Goal: Information Seeking & Learning: Compare options

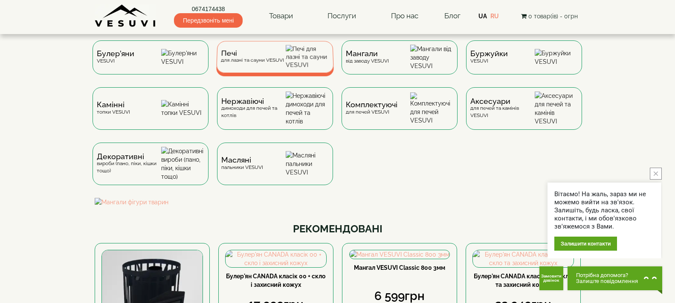
click at [298, 73] on div "Печі для лазні та сауни VESUVI" at bounding box center [275, 57] width 118 height 32
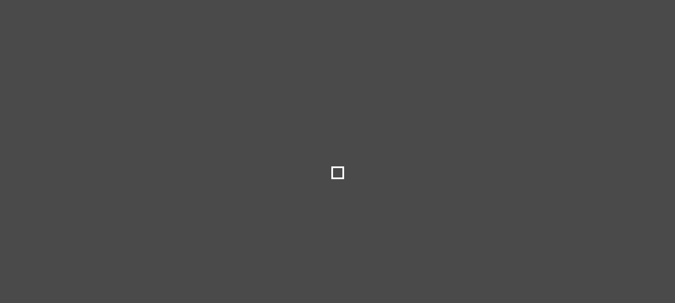
type input "*****"
type input "******"
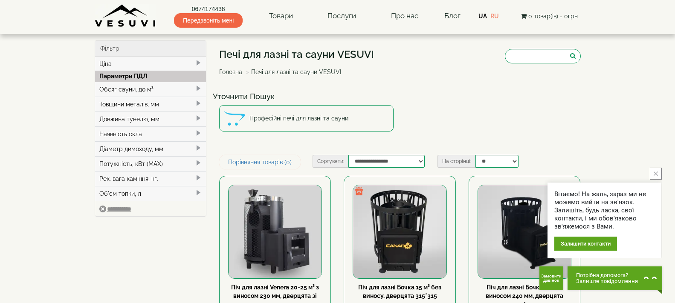
click at [433, 120] on div "Уточнити Пошук Професійні печі для лазні та сауни" at bounding box center [400, 113] width 374 height 50
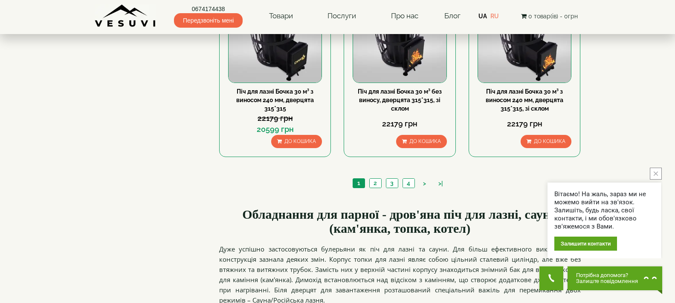
scroll to position [938, 0]
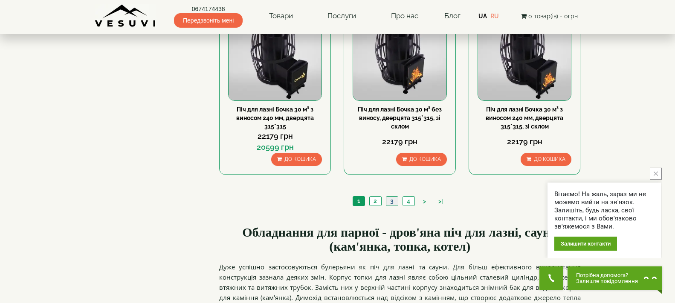
click at [395, 205] on link "3" at bounding box center [392, 201] width 12 height 9
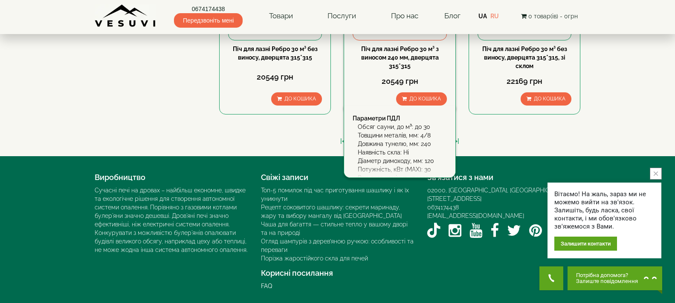
scroll to position [956, 0]
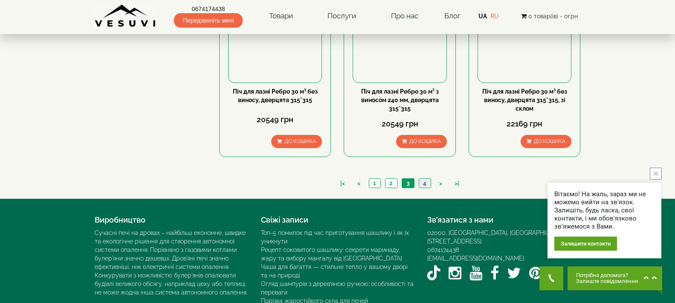
click at [424, 182] on link "4" at bounding box center [425, 183] width 12 height 9
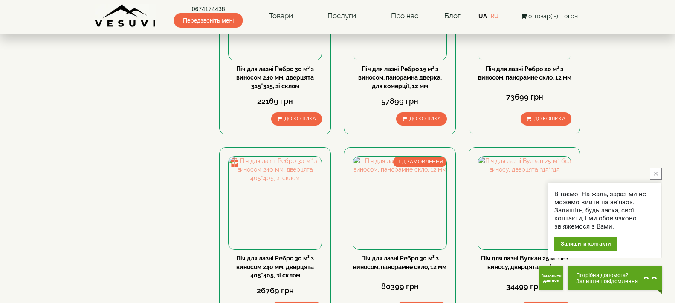
scroll to position [85, 0]
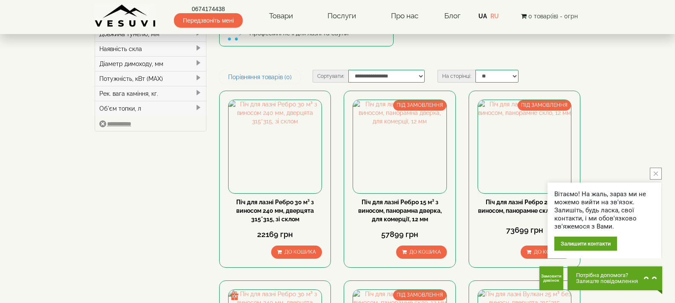
click at [656, 176] on icon "close button" at bounding box center [655, 174] width 4 height 4
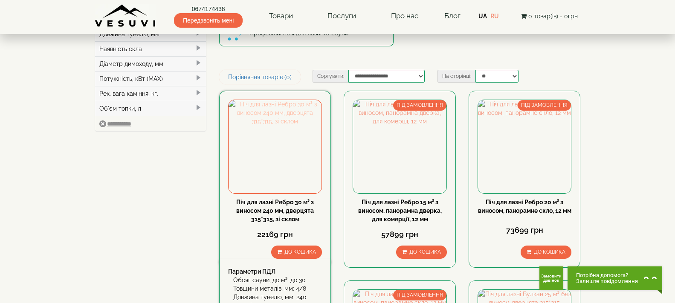
scroll to position [128, 0]
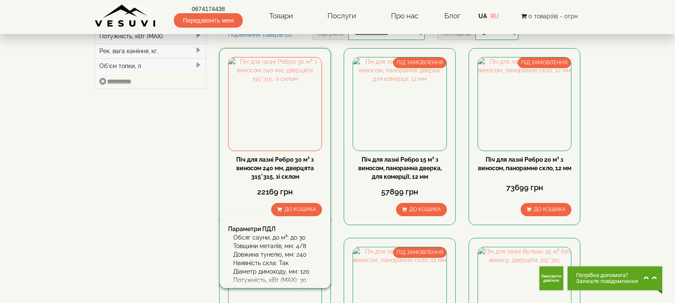
click at [263, 158] on link "Піч для лазні Ребро 30 м³ з виносом 240 мм, дверцята 315*315, зі склом" at bounding box center [275, 168] width 78 height 24
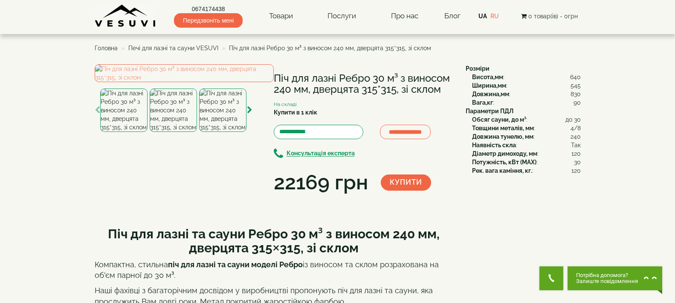
drag, startPoint x: 272, startPoint y: 77, endPoint x: 440, endPoint y: 89, distance: 168.4
click at [440, 89] on div "**********" at bounding box center [277, 130] width 364 height 133
copy div "Піч для лазні Ребро 30 м³ з виносом 240 мм, дверцята 315*315, зі склом"
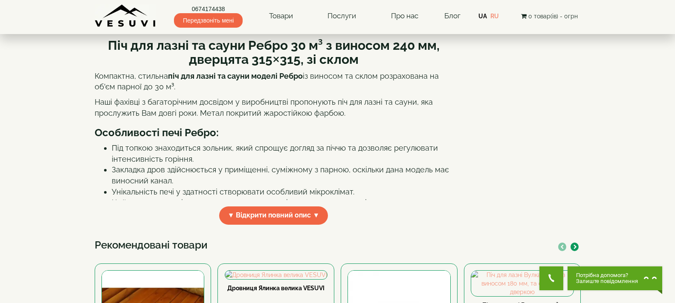
scroll to position [213, 0]
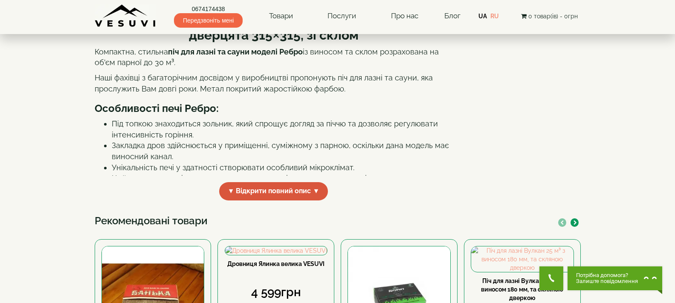
click at [248, 201] on span "▼ Відкрити повний опис ▼" at bounding box center [273, 191] width 109 height 18
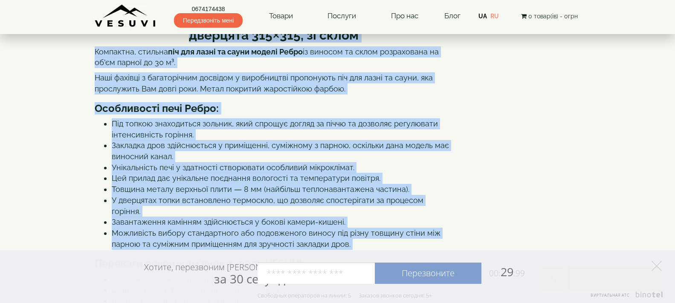
drag, startPoint x: 110, startPoint y: 98, endPoint x: 380, endPoint y: 254, distance: 312.2
click at [659, 263] on icon at bounding box center [656, 266] width 10 height 10
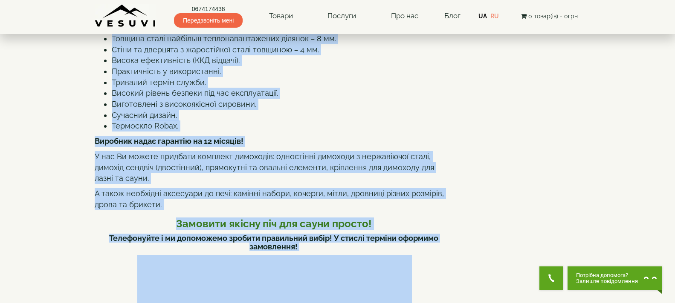
scroll to position [469, 0]
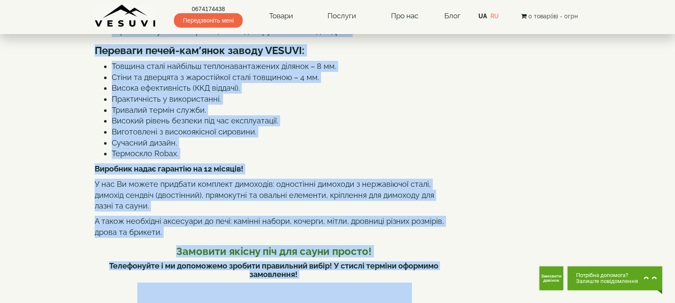
click at [309, 138] on li "Виготовлені з високоякісної сировини." at bounding box center [282, 132] width 341 height 11
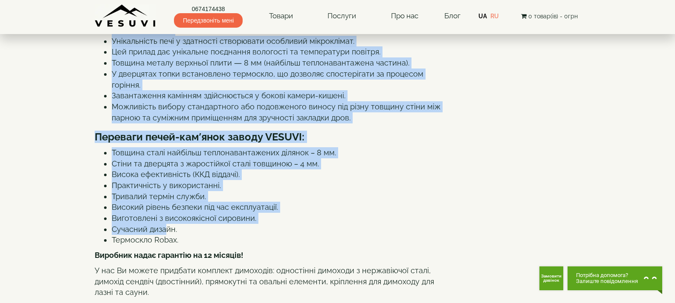
scroll to position [397, 0]
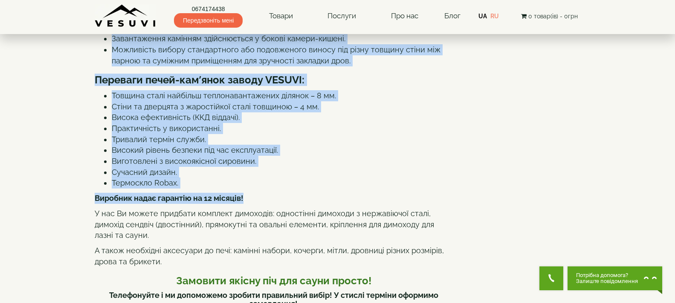
drag, startPoint x: 107, startPoint y: 138, endPoint x: 252, endPoint y: 258, distance: 188.3
click at [252, 258] on div "Піч для лазні та сауни Ребро 30 м³ з виносом 240 мм, дверцята 315×315, зі склом…" at bounding box center [274, 282] width 358 height 921
copy div "Піч для лазні та сауни Ребро 30 м³ з виносом 240 мм, дверцята 315×315, зі склом…"
click at [381, 153] on div "Піч для лазні та сауни Ребро 30 м³ з виносом 240 мм, дверцята 315×315, зі склом…" at bounding box center [274, 282] width 358 height 921
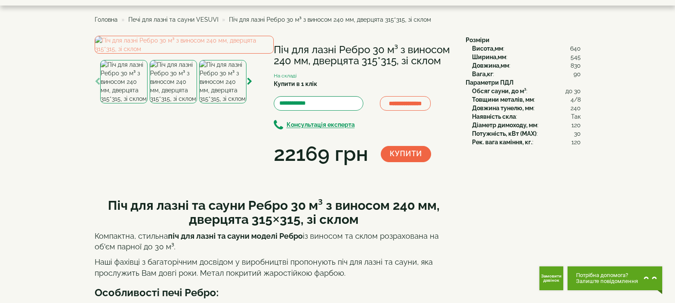
scroll to position [13, 0]
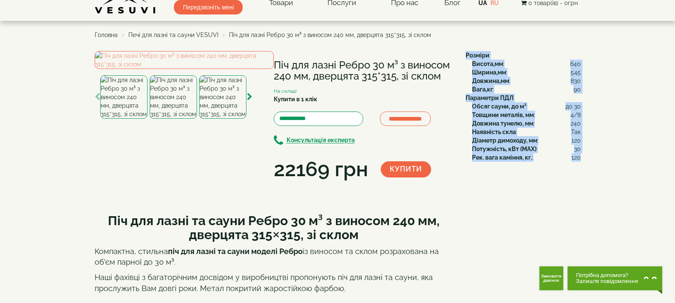
drag, startPoint x: 465, startPoint y: 54, endPoint x: 579, endPoint y: 159, distance: 154.7
click at [579, 159] on div "Розміри Висота,мм : 640 Ширина,мм : 545 Довжина,мм : 830 Вага,кг : 90 Параметри…" at bounding box center [519, 106] width 121 height 111
copy div "Розміри Висота,мм : 640 Ширина,мм : 545 Довжина,мм : 830 Вага,кг : 90 Параметри…"
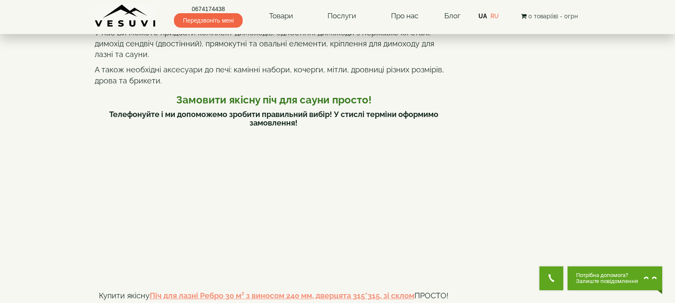
scroll to position [652, 0]
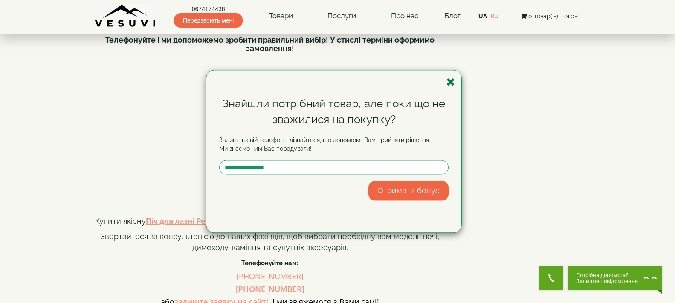
click at [451, 80] on icon "button" at bounding box center [450, 82] width 9 height 11
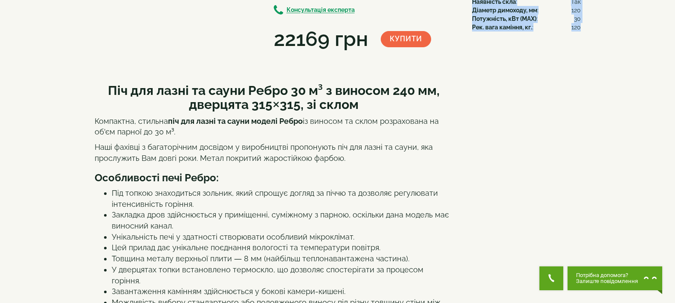
scroll to position [13, 0]
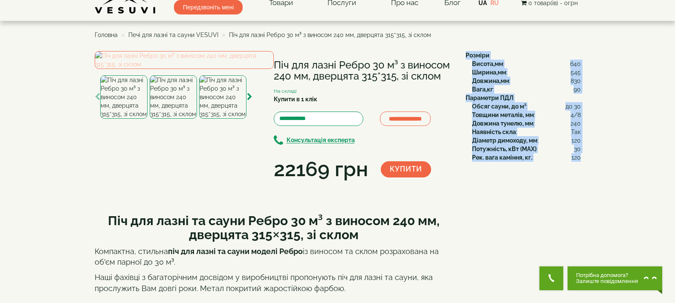
click at [166, 69] on img at bounding box center [184, 60] width 179 height 18
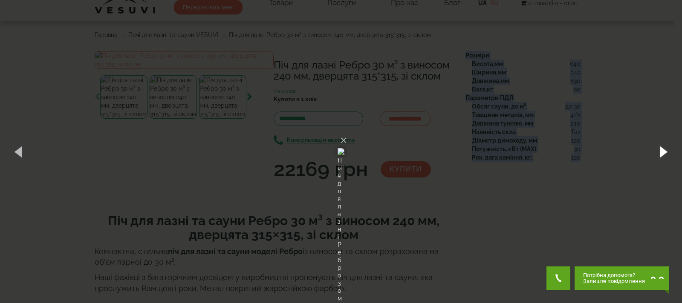
click at [670, 153] on button "button" at bounding box center [663, 151] width 38 height 47
click at [667, 156] on button "button" at bounding box center [663, 151] width 38 height 47
click at [665, 151] on button "button" at bounding box center [663, 151] width 38 height 47
click at [663, 147] on button "button" at bounding box center [663, 151] width 38 height 47
click at [671, 156] on button "button" at bounding box center [663, 151] width 38 height 47
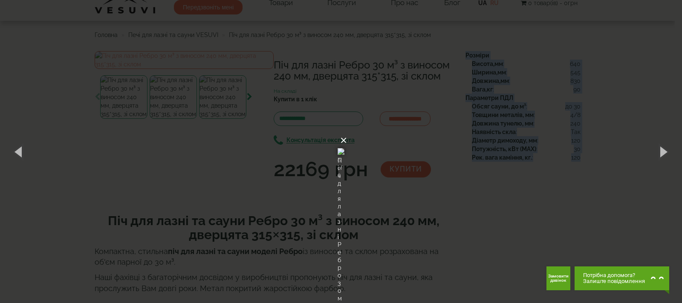
click at [347, 131] on button "×" at bounding box center [343, 140] width 7 height 19
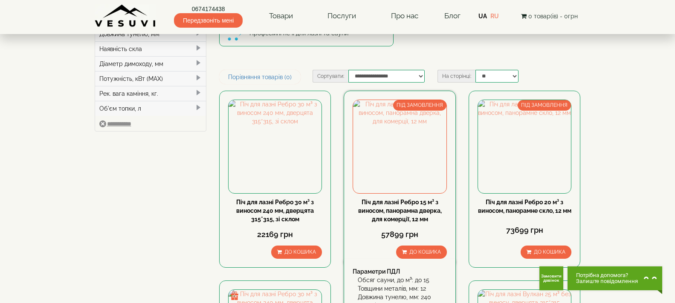
scroll to position [128, 0]
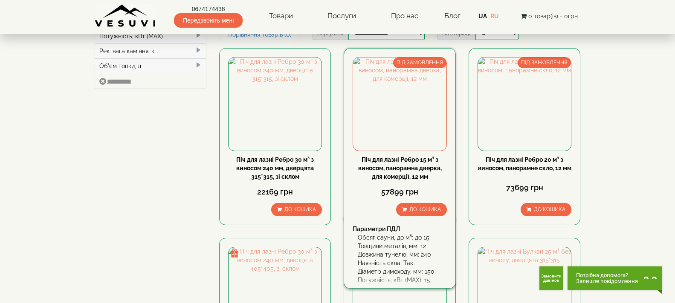
click at [419, 162] on link "Піч для лазні Ребро 15 м³ з виносом, панорамна дверка, для комерції, 12 мм" at bounding box center [400, 168] width 84 height 24
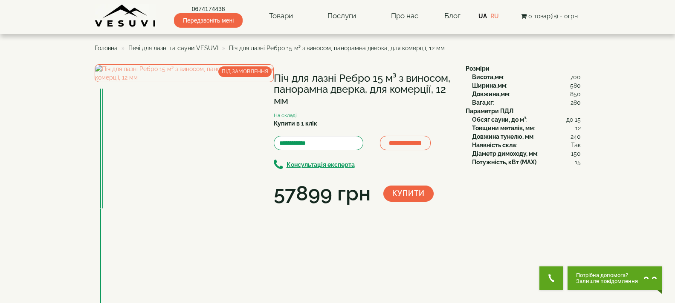
drag, startPoint x: 275, startPoint y: 72, endPoint x: 289, endPoint y: 100, distance: 31.4
click at [289, 100] on h1 "Піч для лазні Ребро 15 м³ з виносом, панорамна дверка, для комерції, 12 мм" at bounding box center [363, 90] width 179 height 34
copy h1 "Піч для лазні Ребро 15 м³ з виносом, панорамна дверка, для комерції, 12 мм"
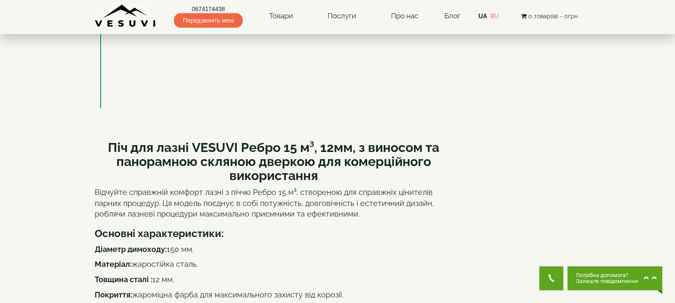
scroll to position [213, 0]
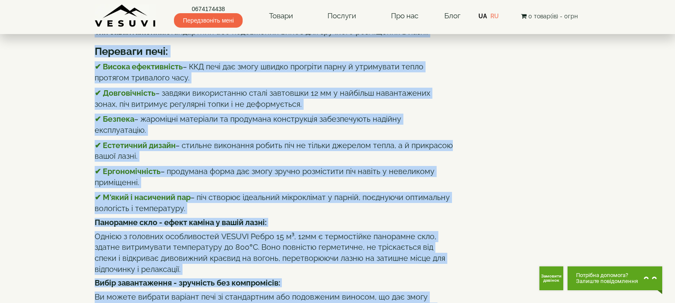
scroll to position [514, 0]
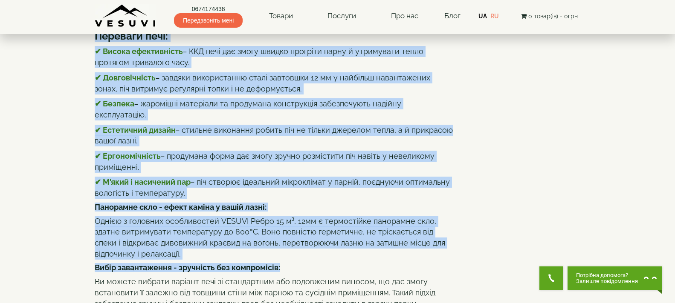
drag, startPoint x: 110, startPoint y: 48, endPoint x: 325, endPoint y: 195, distance: 260.0
copy div "Піч для лазні VESUVI Ребро 15 м³, 12мм, з виносом та панорамною скляною дверкою…"
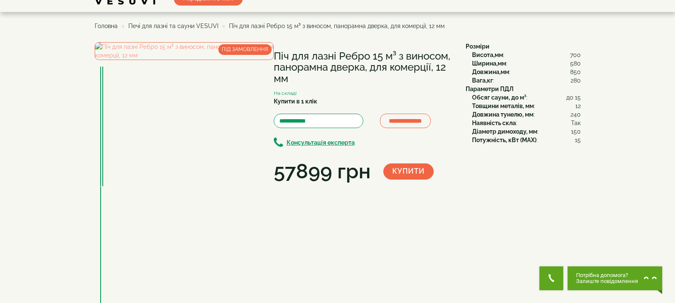
scroll to position [0, 0]
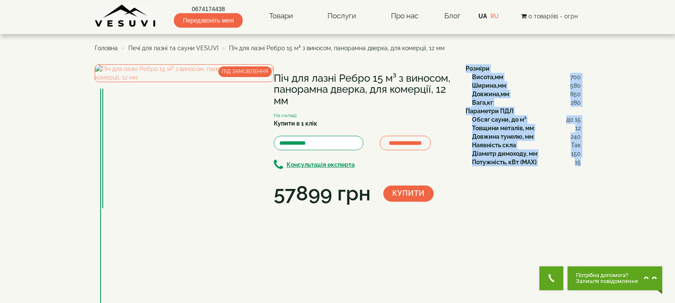
drag, startPoint x: 465, startPoint y: 67, endPoint x: 580, endPoint y: 172, distance: 155.1
copy div "Розміри Висота,мм : 700 Ширина,мм : 580 Довжина,мм : 850 Вага,кг : 280 Параметр…"
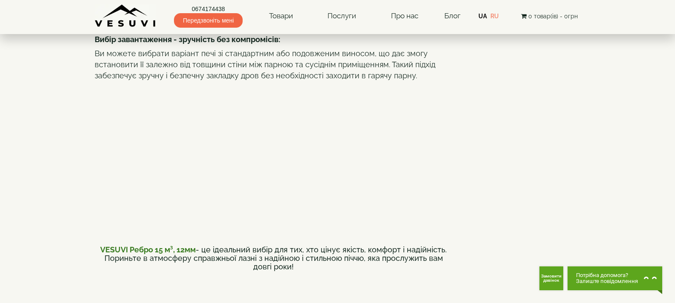
scroll to position [682, 0]
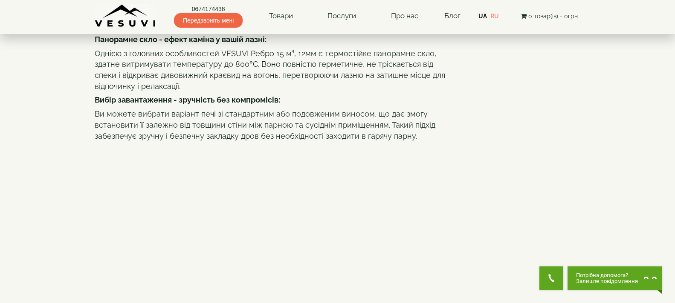
drag, startPoint x: 95, startPoint y: 233, endPoint x: 287, endPoint y: 260, distance: 193.4
click at [287, 260] on div "Піч для лазні VESUVI Ребро 15 м³, 12мм, з виносом та панорамною скляною дверкою…" at bounding box center [274, 225] width 358 height 1108
copy h4 "VESUVI Ребро 15 м³, 12мм - це ідеальний вибір для тих, хто цінує якість, комфор…"
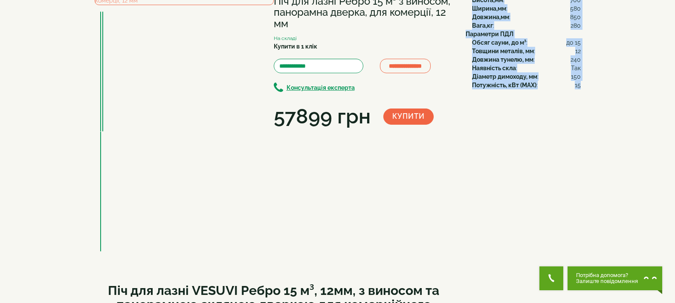
scroll to position [0, 0]
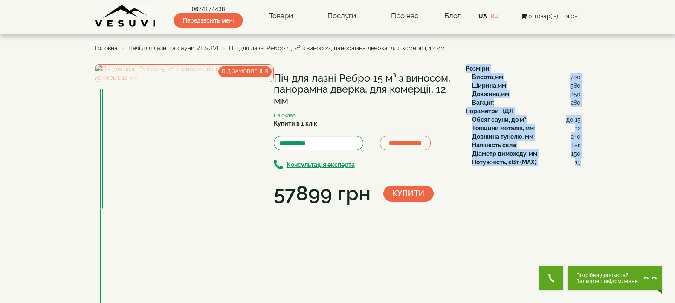
click at [221, 82] on img at bounding box center [184, 73] width 179 height 18
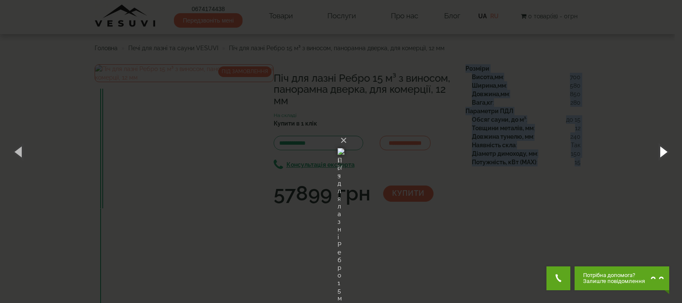
click at [661, 149] on button "button" at bounding box center [663, 151] width 38 height 47
click at [657, 156] on button "button" at bounding box center [663, 151] width 38 height 47
click at [347, 131] on button "×" at bounding box center [343, 140] width 7 height 19
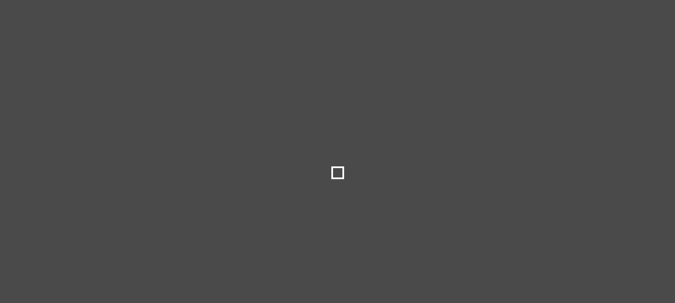
select select
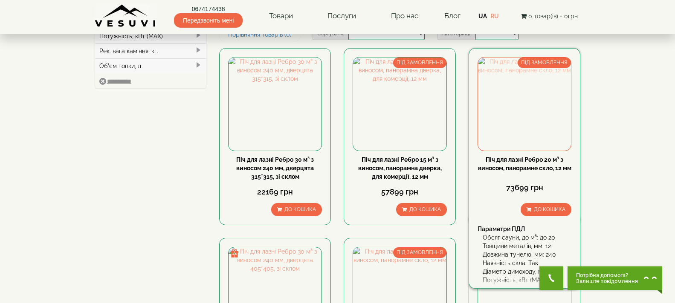
click at [547, 123] on img at bounding box center [524, 104] width 93 height 93
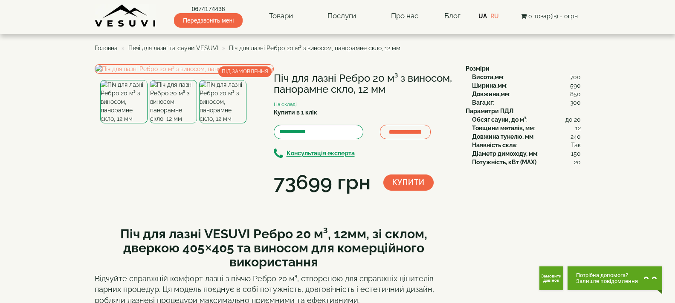
drag, startPoint x: 275, startPoint y: 74, endPoint x: 385, endPoint y: 87, distance: 110.3
click at [385, 87] on h1 "Піч для лазні Ребро 20 м³ з виносом, панорамне скло, 12 мм" at bounding box center [363, 84] width 179 height 23
copy h1 "Піч для лазні Ребро 20 м³ з виносом, панорамне скло, 12 мм"
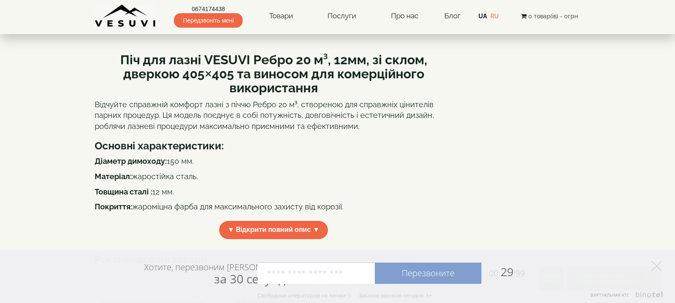
scroll to position [213, 0]
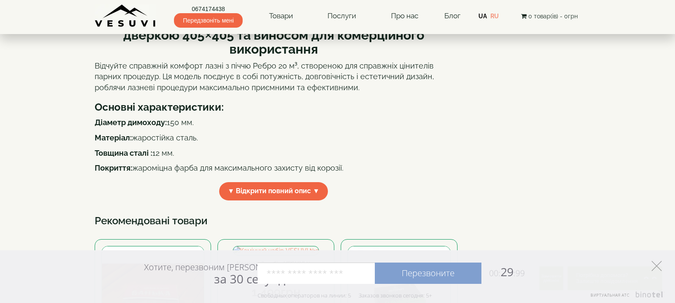
click at [656, 268] on icon at bounding box center [656, 266] width 10 height 10
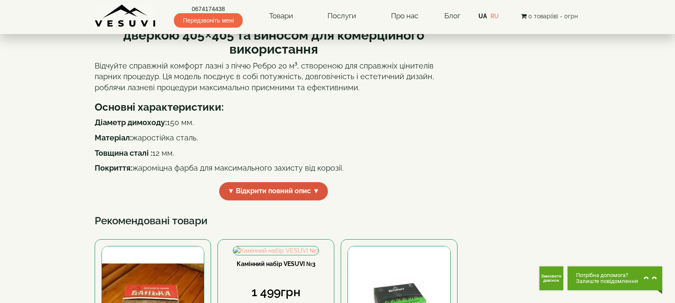
click at [230, 201] on span "▼ Відкрити повний опис ▼" at bounding box center [273, 191] width 109 height 18
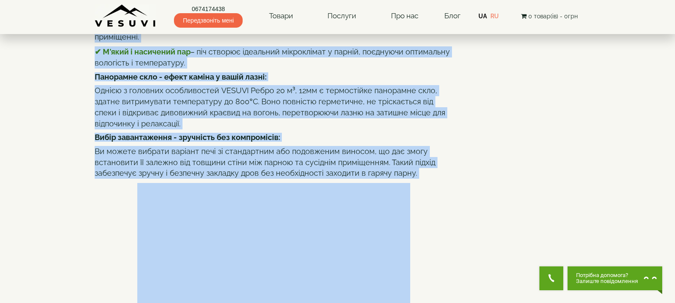
scroll to position [513, 0]
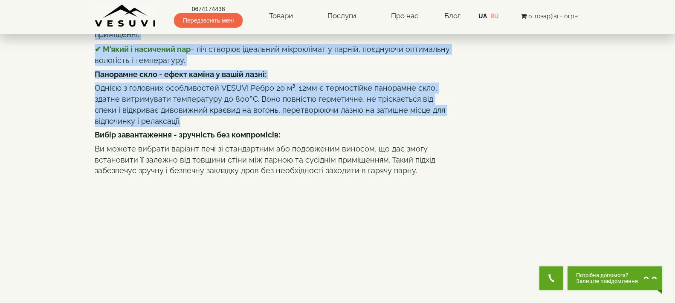
drag, startPoint x: 123, startPoint y: 97, endPoint x: 294, endPoint y: 183, distance: 191.7
click at [294, 183] on div "Піч для лазні VESUVI Ребро 20 м³, 12мм, зі склом, дверкою 405×405 та виносом дл…" at bounding box center [274, 260] width 358 height 1108
copy div "Піч для лазні VESUVI Ребро 20 м³, 12мм, зі склом, дверкою 405×405 та виносом дл…"
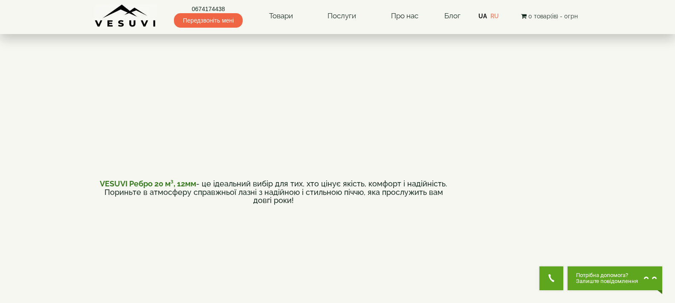
scroll to position [726, 0]
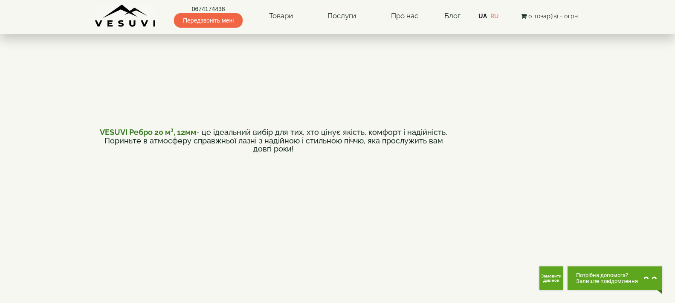
drag, startPoint x: 99, startPoint y: 195, endPoint x: 288, endPoint y: 216, distance: 189.6
click at [288, 153] on h4 "VESUVI Ребро 20 м³, 12мм - це ідеальний вибір для тих, хто цінує якість, комфор…" at bounding box center [274, 140] width 358 height 25
copy h4 "VESUVI Ребро 20 м³, 12мм - це ідеальний вибір для тих, хто цінує якість, комфор…"
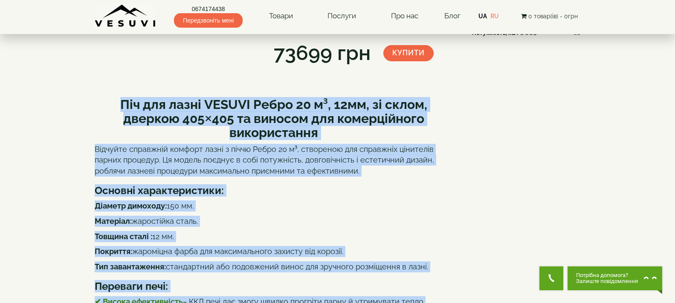
scroll to position [0, 0]
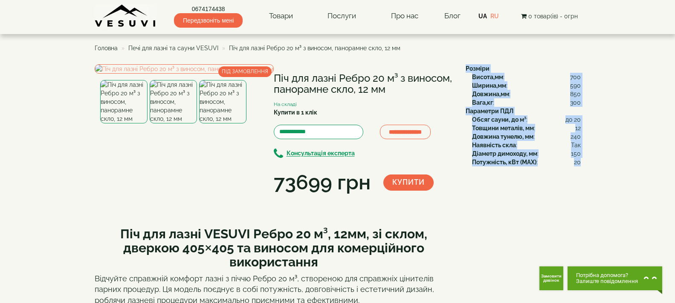
drag, startPoint x: 466, startPoint y: 68, endPoint x: 579, endPoint y: 162, distance: 147.4
click at [579, 162] on div "Розміри Висота,мм : 700 Ширина,мм : 590 Довжина,мм : 850 Вага,кг : 300 Параметр…" at bounding box center [519, 115] width 121 height 102
copy div "Розміри Висота,мм : 700 Ширина,мм : 590 Довжина,мм : 850 Вага,кг : 300 Параметр…"
click at [174, 74] on img at bounding box center [184, 68] width 179 height 9
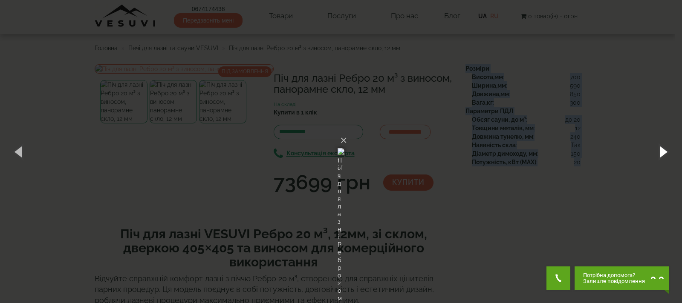
click at [658, 148] on button "button" at bounding box center [663, 151] width 38 height 47
click at [660, 151] on button "button" at bounding box center [663, 151] width 38 height 47
click at [347, 131] on button "×" at bounding box center [343, 140] width 7 height 19
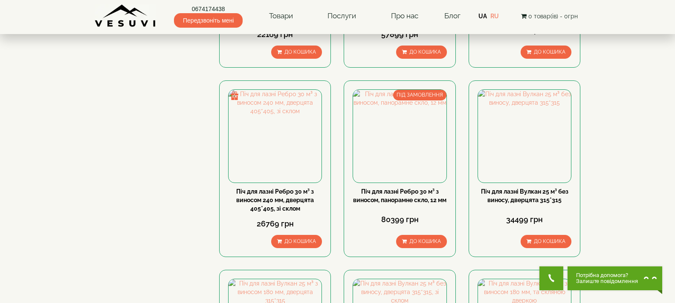
scroll to position [298, 0]
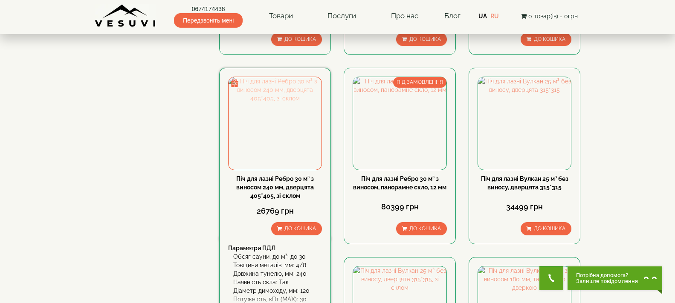
click at [285, 158] on img at bounding box center [274, 123] width 93 height 93
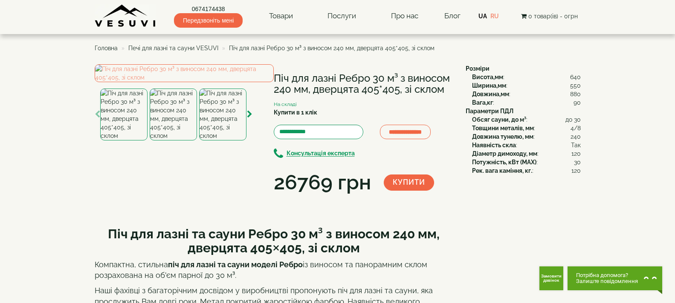
drag, startPoint x: 273, startPoint y: 78, endPoint x: 452, endPoint y: 93, distance: 179.2
click at [452, 93] on h1 "Піч для лазні Ребро 30 м³ з виносом 240 мм, дверцята 405*405, зі склом" at bounding box center [363, 84] width 179 height 23
copy h1 "Піч для лазні Ребро 30 м³ з виносом 240 мм, дверцята 405*405, зі склом"
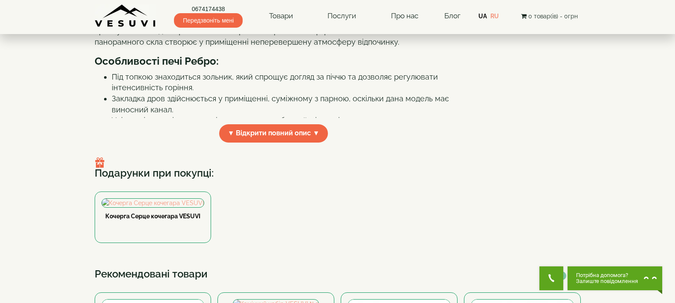
scroll to position [256, 0]
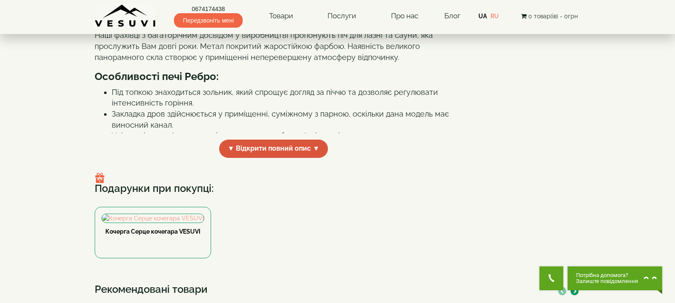
click at [236, 158] on span "▼ Відкрити повний опис ▼" at bounding box center [273, 149] width 109 height 18
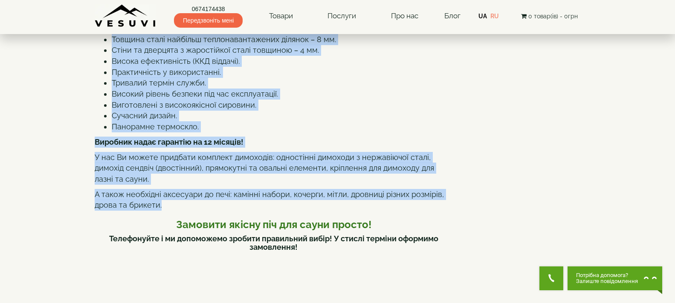
scroll to position [469, 0]
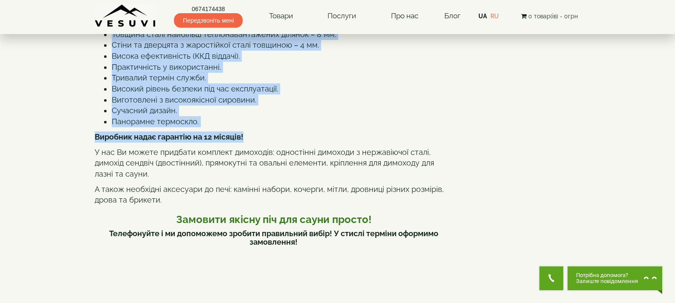
drag, startPoint x: 109, startPoint y: 52, endPoint x: 260, endPoint y: 209, distance: 217.6
click at [260, 209] on div "Піч для лазні та сауни Ребро 30 м³ з виносом 240 мм, дверцята 405×405, зі склом…" at bounding box center [274, 215] width 358 height 932
copy div "Піч для лазні та сауни Ребро 30 м³ з виносом 240 мм, дверцята 405×405, зі склом…"
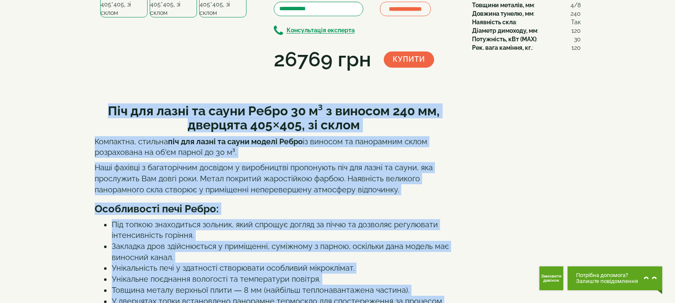
scroll to position [0, 0]
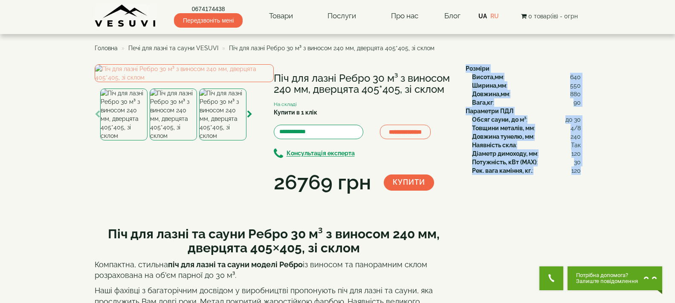
drag, startPoint x: 465, startPoint y: 65, endPoint x: 579, endPoint y: 176, distance: 158.5
copy div "Розміри Висота,мм : 640 Ширина,мм : 550 Довжина,мм : 880 Вага,кг : 90 Параметри…"
click at [218, 82] on img at bounding box center [184, 73] width 179 height 18
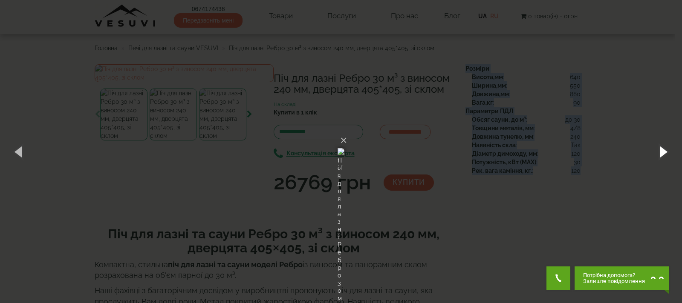
click at [663, 148] on button "button" at bounding box center [663, 151] width 38 height 47
click at [663, 156] on button "button" at bounding box center [663, 151] width 38 height 47
click at [661, 144] on button "button" at bounding box center [663, 151] width 38 height 47
click at [665, 153] on button "button" at bounding box center [663, 151] width 38 height 47
click at [347, 131] on button "×" at bounding box center [343, 140] width 7 height 19
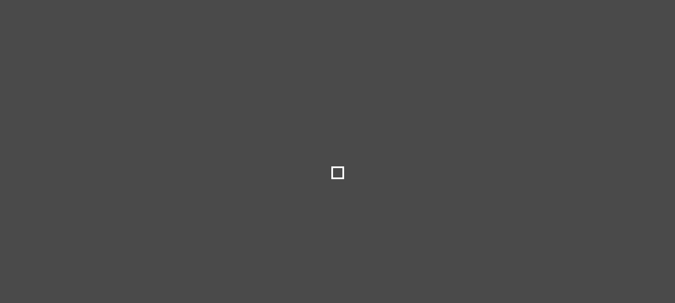
select select
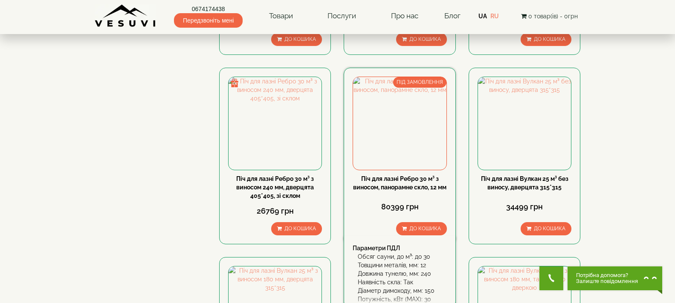
click at [423, 185] on link "Піч для лазні Ребро 30 м³ з виносом, панорамне скло, 12 мм" at bounding box center [399, 183] width 93 height 15
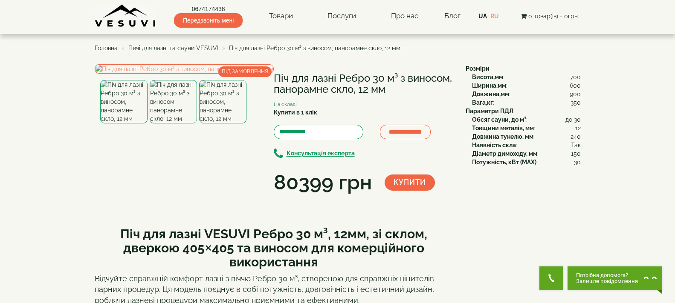
drag, startPoint x: 277, startPoint y: 75, endPoint x: 385, endPoint y: 89, distance: 108.7
click at [385, 89] on h1 "Піч для лазні Ребро 30 м³ з виносом, панорамне скло, 12 мм" at bounding box center [363, 84] width 179 height 23
copy h1 "Піч для лазні Ребро 30 м³ з виносом, панорамне скло, 12 мм"
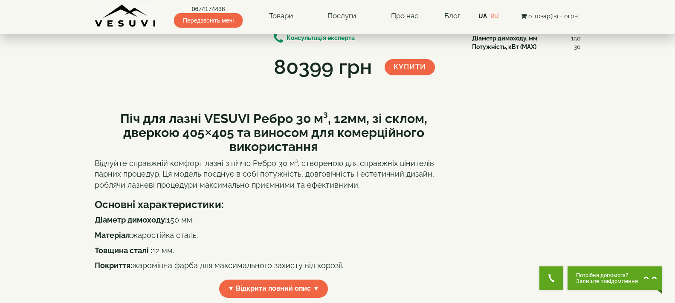
scroll to position [256, 0]
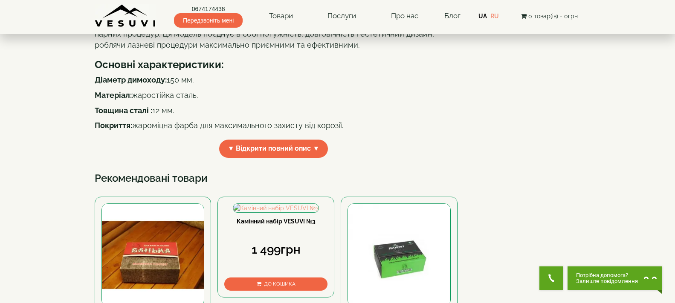
click at [318, 158] on span "▼ Відкрити повний опис ▼" at bounding box center [273, 149] width 109 height 18
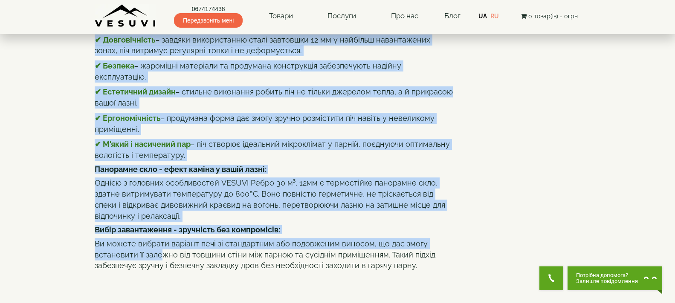
scroll to position [442, 0]
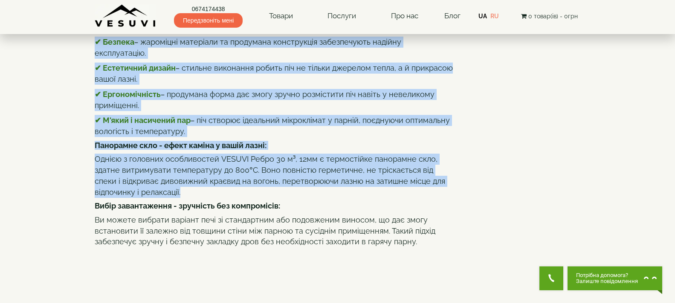
drag, startPoint x: 123, startPoint y: 49, endPoint x: 296, endPoint y: 262, distance: 273.6
copy div "Піч для лазні VESUVI Ребро 30 м³, 12мм, зі склом, дверкою 405×405 та виносом дл…"
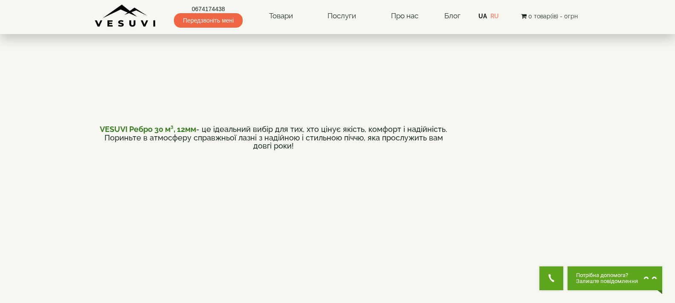
scroll to position [740, 0]
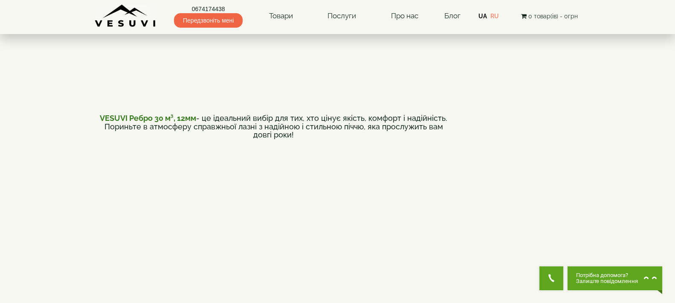
drag, startPoint x: 95, startPoint y: 182, endPoint x: 294, endPoint y: 202, distance: 200.5
click at [294, 139] on h4 "VESUVI Ребро 30 м³, 12мм - це ідеальний вибір для тих, хто цінує якість, комфор…" at bounding box center [274, 126] width 358 height 25
copy h4 "VESUVI Ребро 30 м³, 12мм - це ідеальний вибір для тих, хто цінує якість, комфор…"
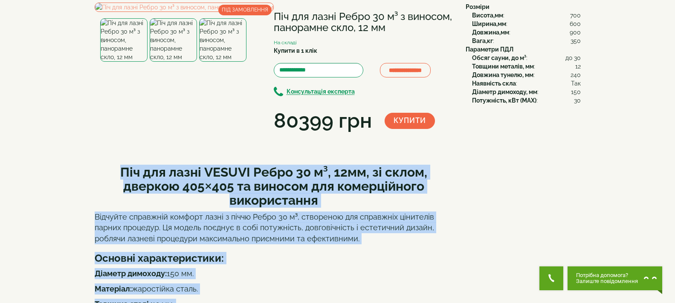
scroll to position [16, 0]
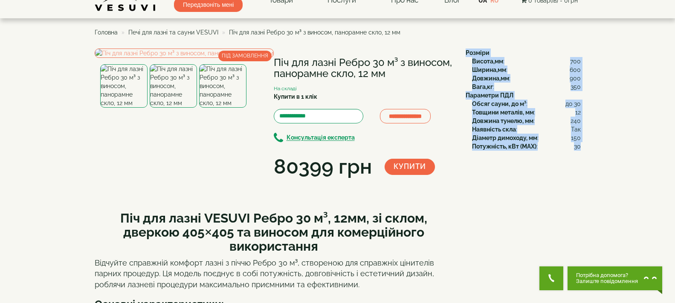
drag, startPoint x: 464, startPoint y: 51, endPoint x: 579, endPoint y: 147, distance: 150.7
click at [579, 147] on div "Розміри Висота,мм : 700 Ширина,мм : 600 Довжина,мм : 900 Вага,кг : 350 Параметр…" at bounding box center [519, 100] width 121 height 102
copy div "Розміри Висота,мм : 700 Ширина,мм : 600 Довжина,мм : 900 Вага,кг : 350 Параметр…"
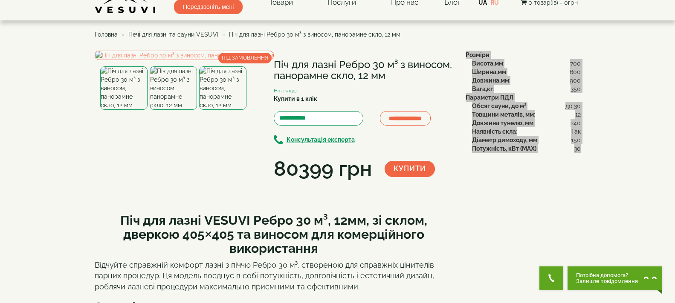
scroll to position [0, 0]
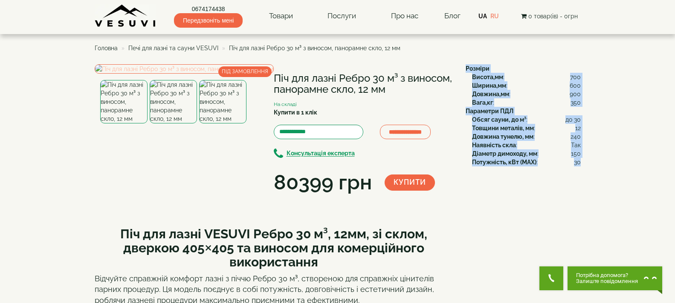
click at [177, 74] on img at bounding box center [184, 68] width 179 height 9
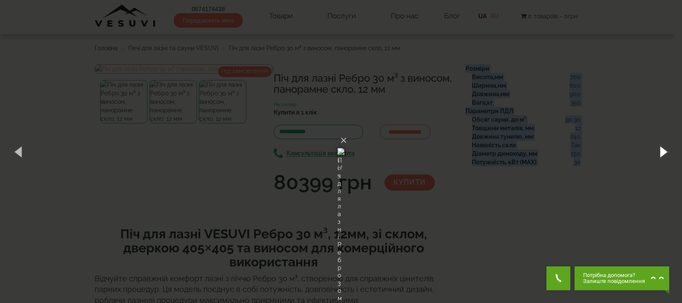
click at [665, 151] on button "button" at bounding box center [663, 151] width 38 height 47
click at [665, 156] on button "button" at bounding box center [663, 151] width 38 height 47
click at [347, 131] on button "×" at bounding box center [343, 140] width 7 height 19
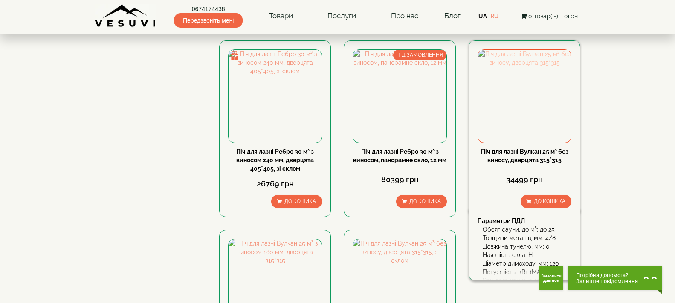
scroll to position [341, 0]
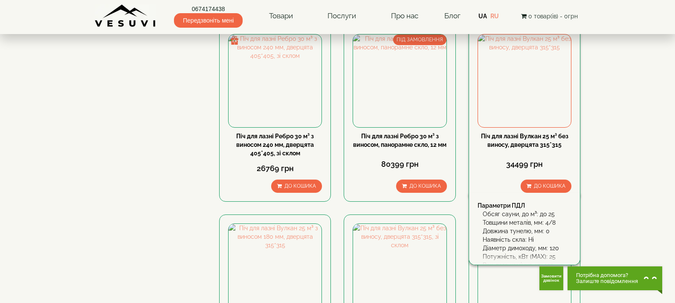
click at [543, 135] on link "Піч для лазні Вулкан 25 м³ без виносу, дверцята 315*315" at bounding box center [524, 140] width 87 height 15
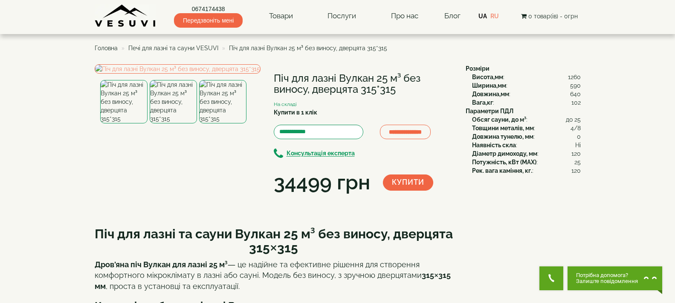
drag, startPoint x: 275, startPoint y: 77, endPoint x: 394, endPoint y: 90, distance: 119.7
click at [394, 90] on h1 "Піч для лазні Вулкан 25 м³ без виносу, дверцята 315*315" at bounding box center [363, 84] width 179 height 23
copy h1 "Піч для лазні Вулкан 25 м³ без виносу, дверцята 315*315"
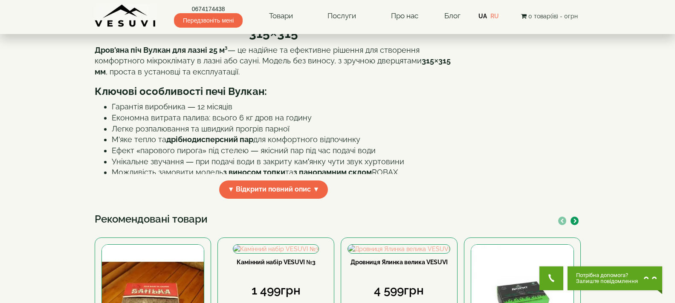
scroll to position [298, 0]
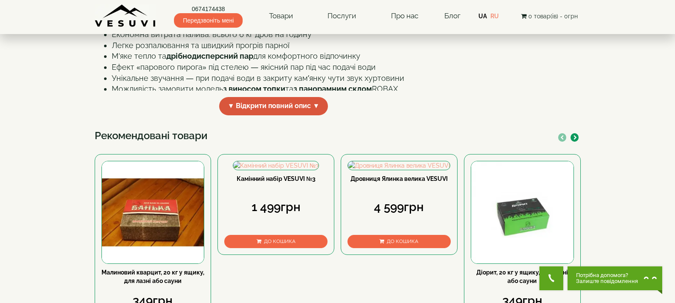
click at [259, 115] on span "▼ Відкрити повний опис ▼" at bounding box center [273, 106] width 109 height 18
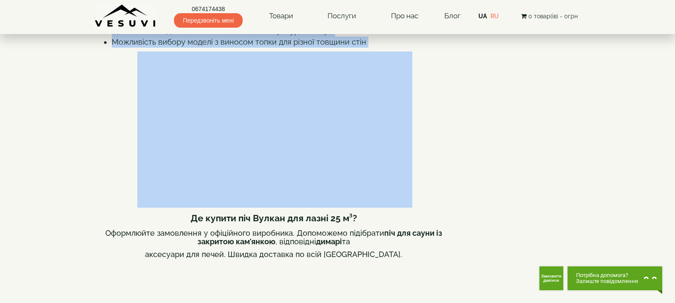
scroll to position [530, 0]
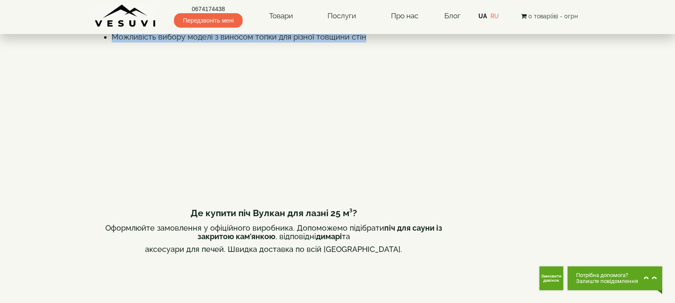
drag, startPoint x: 127, startPoint y: 140, endPoint x: 363, endPoint y: 114, distance: 237.1
click at [363, 114] on div "Піч для лазні та сауни Вулкан 25 м³ без виносу, дверцята 315×315 Дров'яна піч В…" at bounding box center [274, 189] width 358 height 1002
copy div "Lor ips dolor si ametc Adipis 89 e³ sed doeius, temporin 331×636 Utla'etd mag A…"
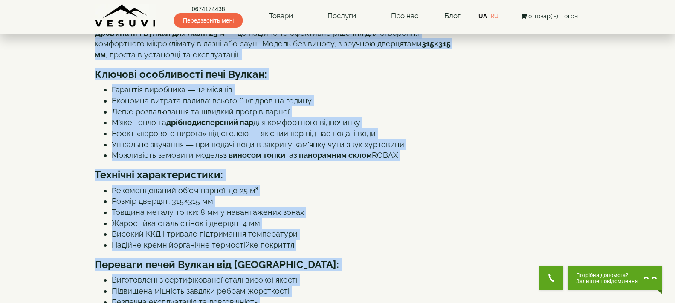
scroll to position [0, 0]
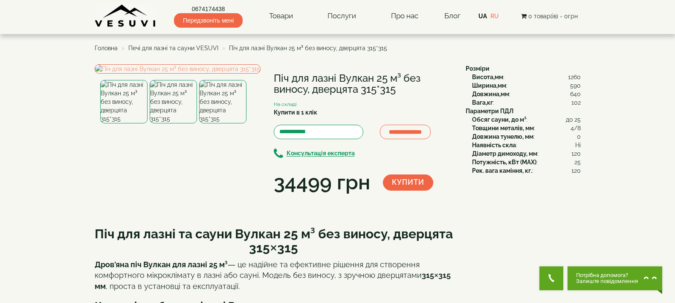
click at [496, 80] on b "Висота,мм" at bounding box center [487, 77] width 31 height 7
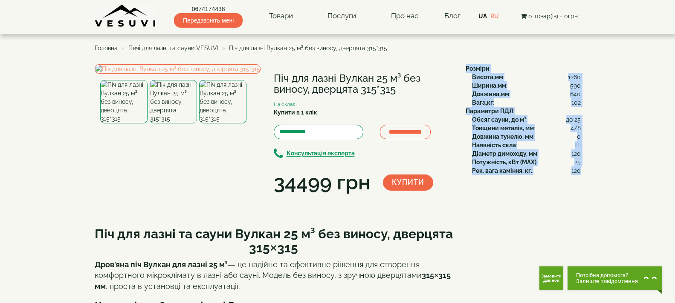
drag, startPoint x: 465, startPoint y: 66, endPoint x: 579, endPoint y: 173, distance: 156.2
click at [579, 173] on div "Розміри Висота,мм : 1260 Ширина,мм : 590 Довжина,мм : 640 Вага,кг : 102 Парамет…" at bounding box center [519, 119] width 121 height 111
copy div "Розміри Висота,мм : 1260 Ширина,мм : 590 Довжина,мм : 640 Вага,кг : 102 Парамет…"
click at [184, 74] on img at bounding box center [178, 68] width 166 height 9
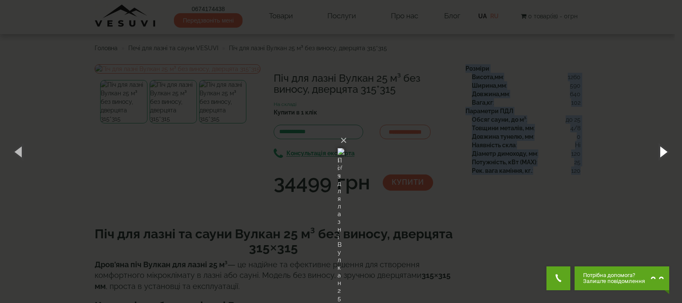
click at [655, 148] on button "button" at bounding box center [663, 151] width 38 height 47
click at [661, 150] on button "button" at bounding box center [663, 151] width 38 height 47
click at [347, 131] on button "×" at bounding box center [343, 140] width 7 height 19
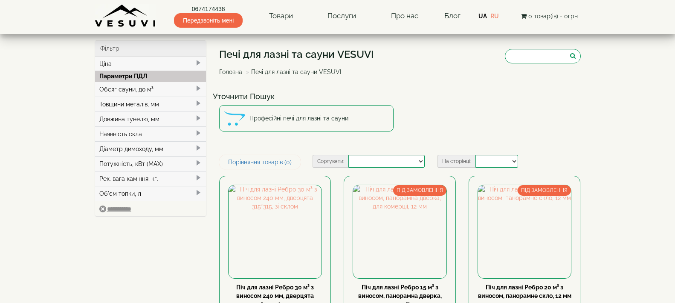
select select
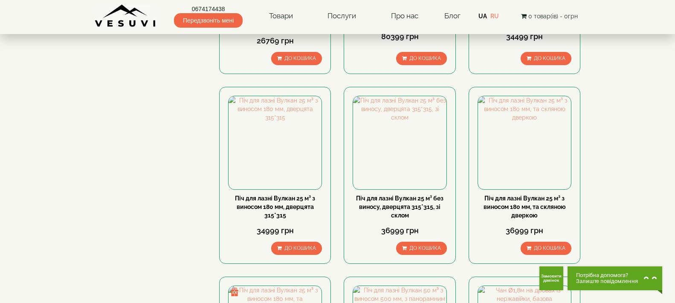
scroll to position [511, 0]
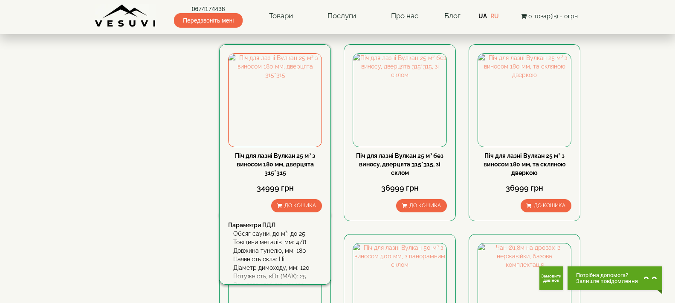
click at [273, 166] on link "Піч для лазні Вулкан 25 м³ з виносом 180 мм, дверцята 315*315" at bounding box center [275, 165] width 80 height 24
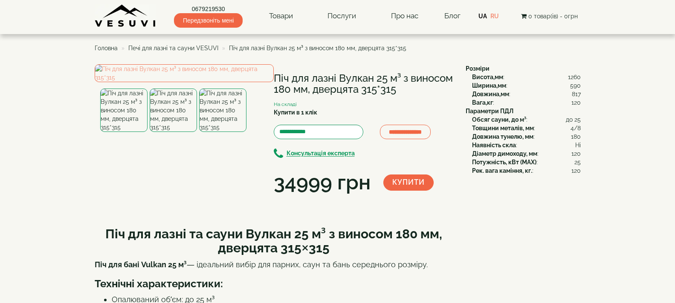
click at [440, 89] on h1 "Піч для лазні Вулкан 25 м³ з виносом 180 мм, дверцята 315*315" at bounding box center [363, 84] width 179 height 23
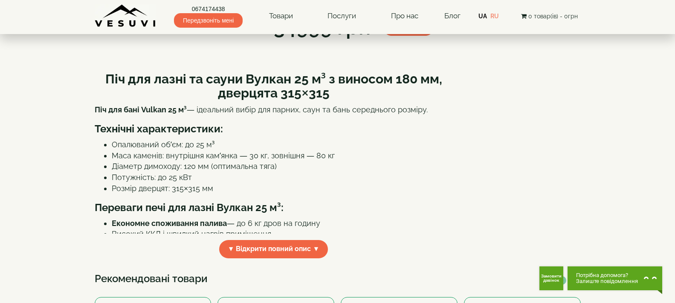
scroll to position [213, 0]
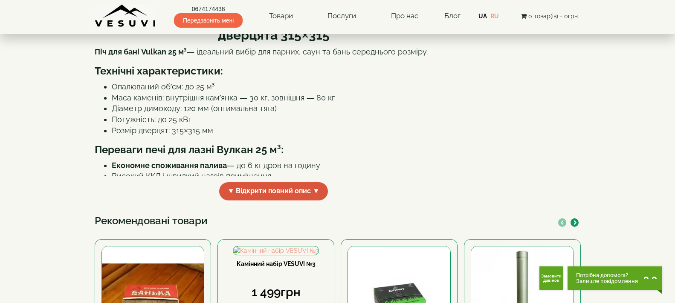
click at [280, 201] on span "▼ Відкрити повний опис ▼" at bounding box center [273, 191] width 109 height 18
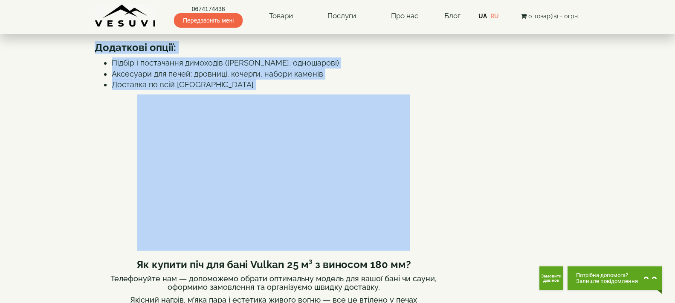
scroll to position [513, 0]
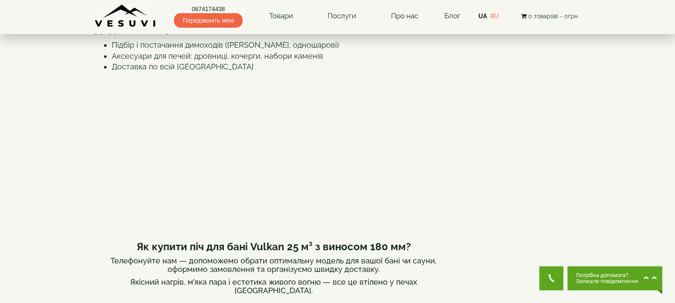
drag, startPoint x: 107, startPoint y: 99, endPoint x: 452, endPoint y: 87, distance: 345.9
click at [452, 87] on div "Піч для лазні та сауни Вулкан 25 м³ з виносом 180 мм, дверцята 315×315 Піч для …" at bounding box center [274, 219] width 358 height 1026
copy div "Lor ips dolor si ametc Adipis 59 e³ s doeiusm 392 te, incididu 141×976 Utl etd …"
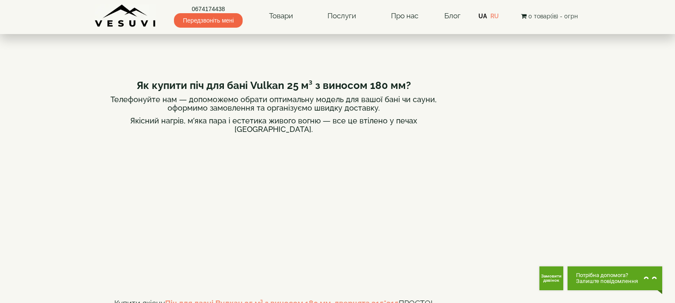
scroll to position [684, 0]
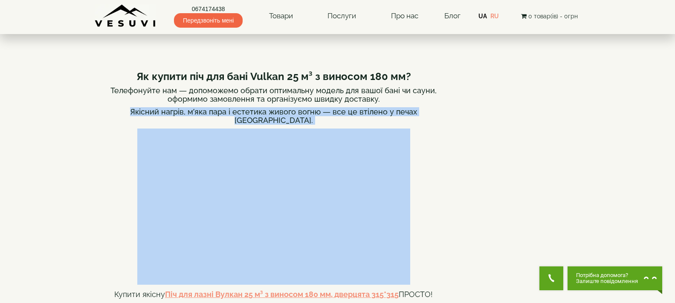
drag, startPoint x: 133, startPoint y: 190, endPoint x: 396, endPoint y: 195, distance: 263.0
click at [396, 195] on div "Піч для лазні та сауни Вулкан 25 м³ з виносом 180 мм, дверцята 315×315 Піч для …" at bounding box center [274, 48] width 358 height 1026
copy div "Якісний нагрів, м’яка пара і естетика живого вогню — все це втілено у печах [GE…"
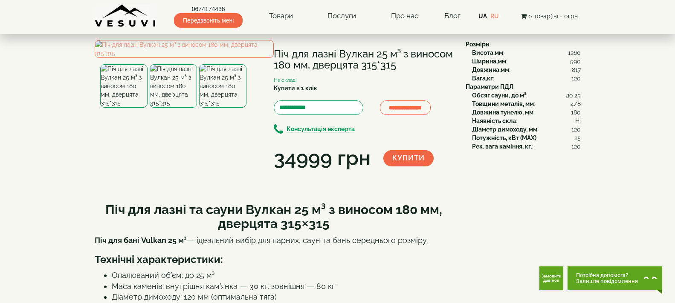
scroll to position [2, 0]
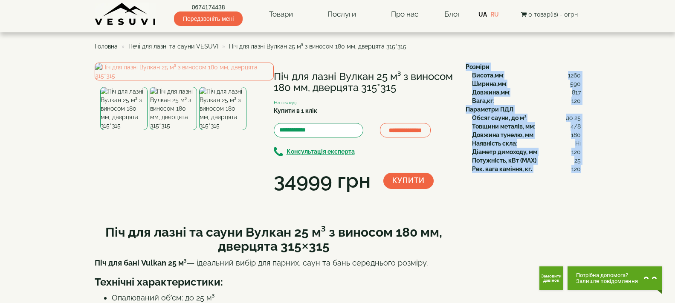
drag, startPoint x: 466, startPoint y: 66, endPoint x: 580, endPoint y: 170, distance: 153.6
click at [580, 170] on div "Розміри Висота,мм : 1260 Ширина,мм : 590 Довжина,мм : 817 Вага,кг : 120 Парамет…" at bounding box center [519, 118] width 121 height 111
copy div "Розміри Висота,мм : 1260 Ширина,мм : 590 Довжина,мм : 817 Вага,кг : 120 Парамет…"
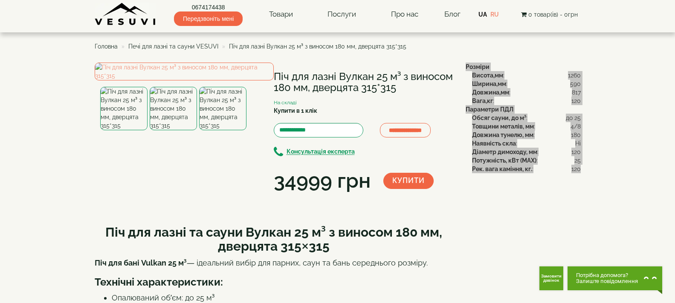
scroll to position [0, 0]
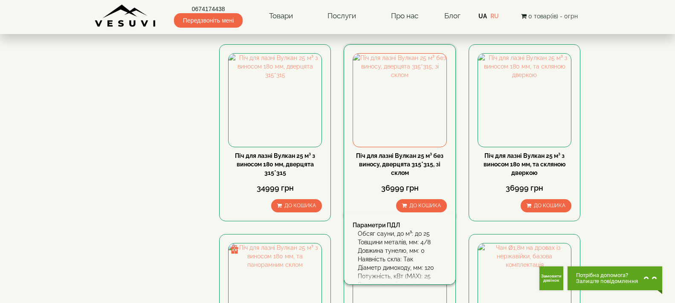
click at [392, 162] on link "Піч для лазні Вулкан 25 м³ без виносу, дверцята 315*315, зі склом" at bounding box center [399, 165] width 87 height 24
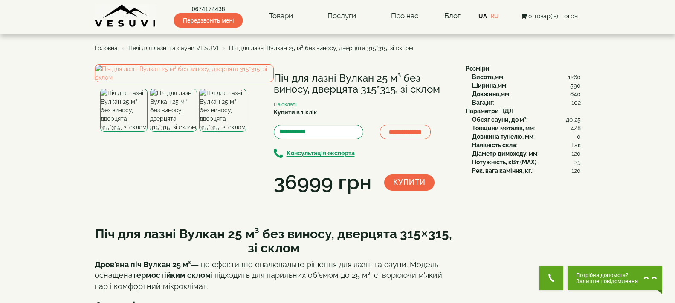
drag, startPoint x: 273, startPoint y: 75, endPoint x: 440, endPoint y: 93, distance: 168.0
click at [440, 93] on h1 "Піч для лазні Вулкан 25 м³ без виносу, дверцята 315*315, зі склом" at bounding box center [363, 84] width 179 height 23
copy h1 "Піч для лазні Вулкан 25 м³ без виносу, дверцята 315*315, зі склом"
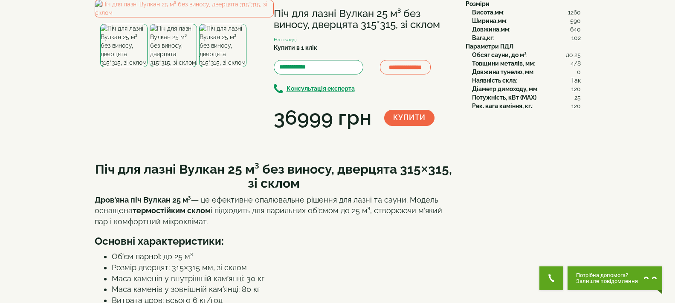
scroll to position [213, 0]
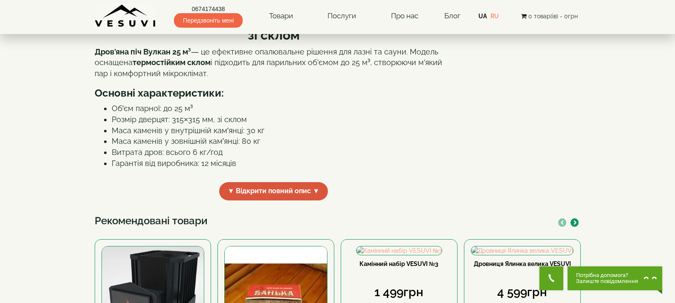
click at [302, 201] on span "▼ Відкрити повний опис ▼" at bounding box center [273, 191] width 109 height 18
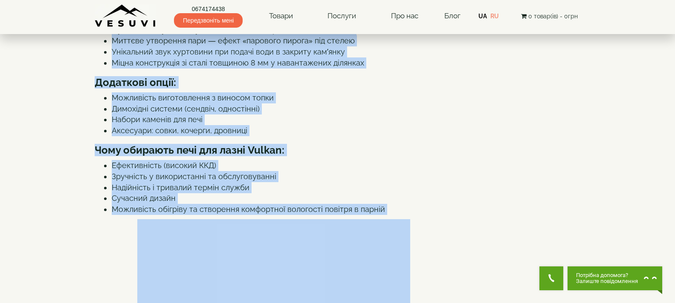
scroll to position [426, 0]
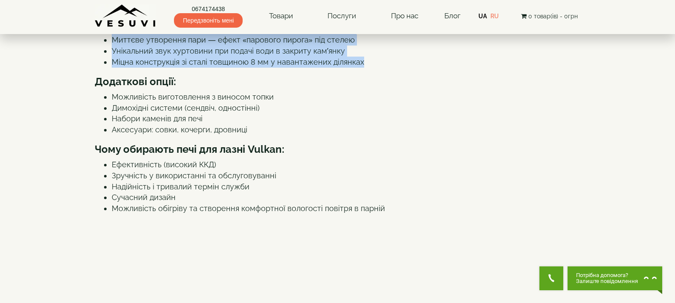
drag, startPoint x: 94, startPoint y: 94, endPoint x: 371, endPoint y: 145, distance: 281.6
copy div "Lor ips dolor Sitame 52 c³ adi elitse, doeiusmo 849×347, te incid Utla'etd mag …"
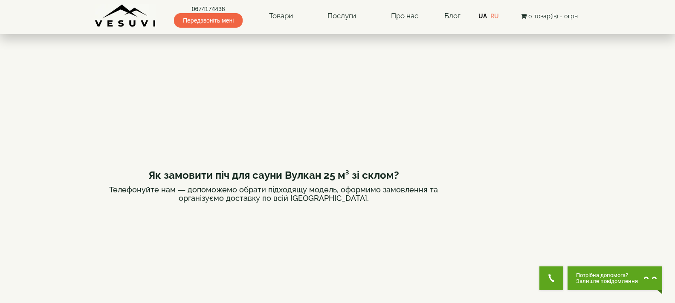
scroll to position [597, 0]
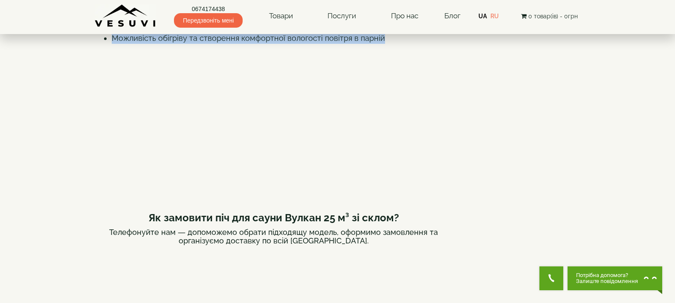
drag, startPoint x: 95, startPoint y: 56, endPoint x: 403, endPoint y: 113, distance: 313.0
click at [403, 113] on div "**********" at bounding box center [337, 286] width 499 height 1637
copy div "Чому обирають печі для лазні Vulkan: Ефективність (високий ККД) Зручність у вик…"
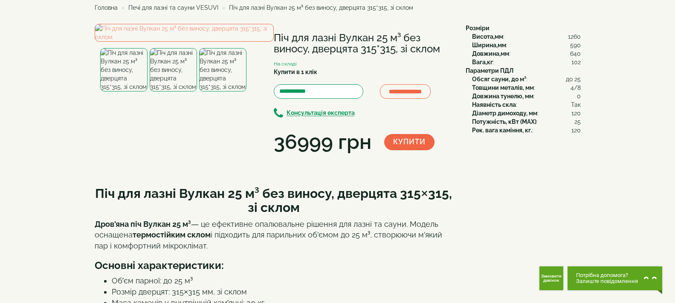
scroll to position [0, 0]
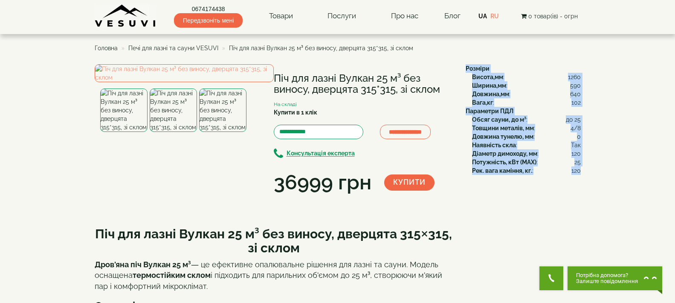
drag, startPoint x: 465, startPoint y: 66, endPoint x: 579, endPoint y: 167, distance: 152.8
click at [579, 167] on div "Розміри Висота,мм : 1260 Ширина,мм : 590 Довжина,мм : 640 Вага,кг : 102 Парамет…" at bounding box center [519, 119] width 121 height 111
copy div "Розміри Висота,мм : 1260 Ширина,мм : 590 Довжина,мм : 640 Вага,кг : 102 Парамет…"
click at [201, 82] on img at bounding box center [184, 73] width 179 height 18
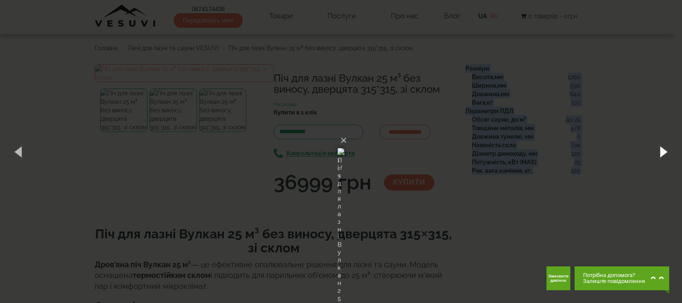
click at [656, 143] on button "button" at bounding box center [663, 151] width 38 height 47
click at [661, 148] on button "button" at bounding box center [663, 151] width 38 height 47
click at [347, 131] on button "×" at bounding box center [343, 140] width 7 height 19
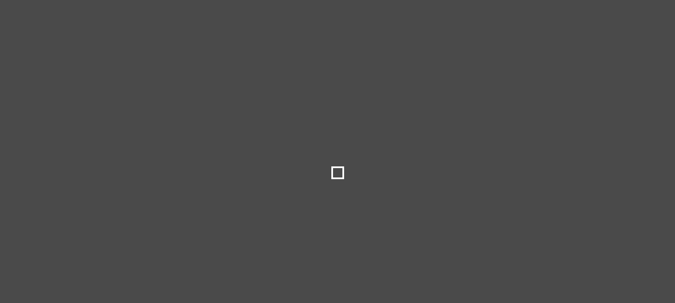
select select
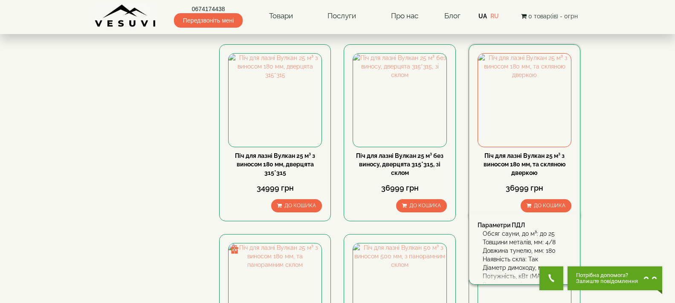
click at [551, 164] on link "Піч для лазні Вулкан 25 м³ з виносом 180 мм, та скляною дверкою" at bounding box center [524, 165] width 82 height 24
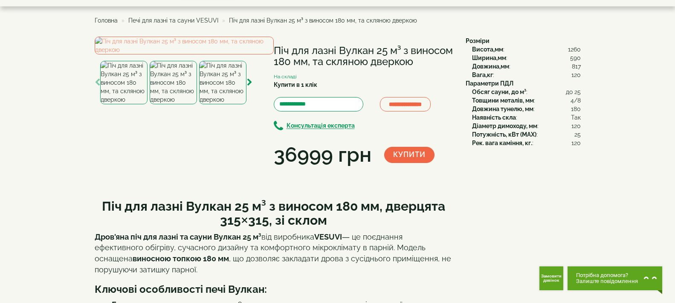
scroll to position [43, 0]
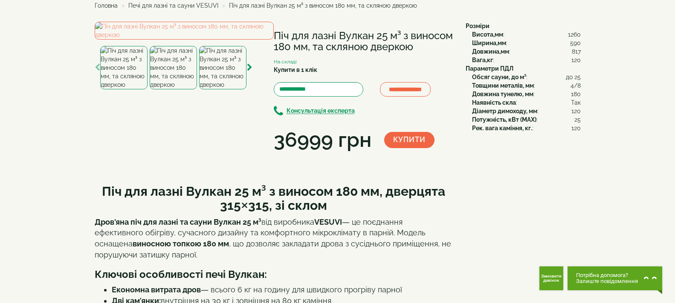
drag, startPoint x: 274, startPoint y: 32, endPoint x: 318, endPoint y: 58, distance: 52.0
click at [318, 53] on h1 "Піч для лазні Вулкан 25 м³ з виносом 180 мм, та скляною дверкою" at bounding box center [363, 41] width 179 height 23
copy h1 "Піч для лазні Вулкан 25 м³ з виносом 180 мм, та скляною дверкою"
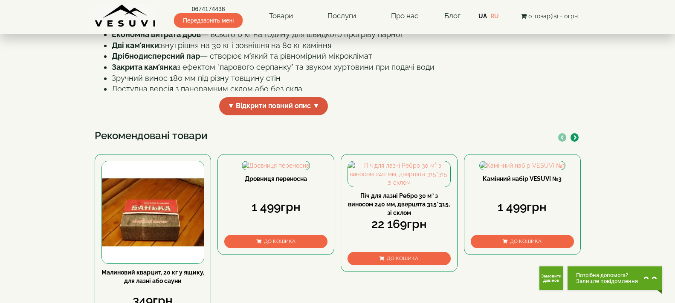
click at [272, 115] on span "▼ Відкрити повний опис ▼" at bounding box center [273, 106] width 109 height 18
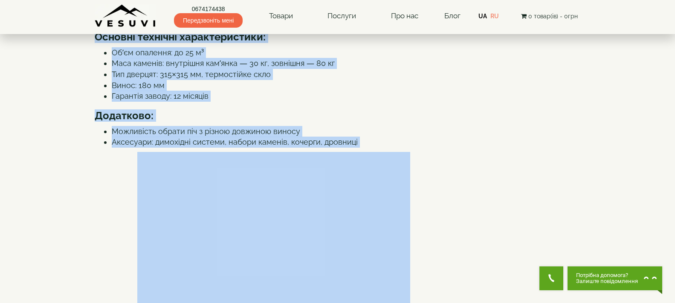
scroll to position [490, 0]
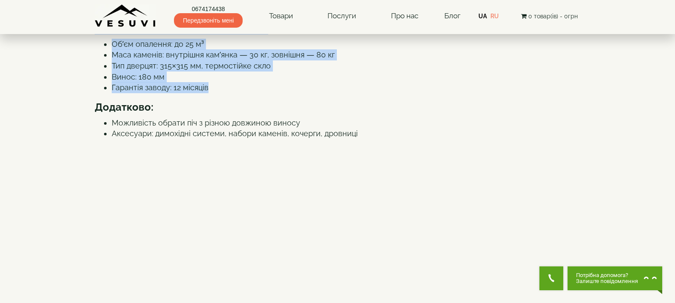
drag, startPoint x: 104, startPoint y: 96, endPoint x: 325, endPoint y: 164, distance: 231.2
click at [325, 164] on div "Піч для лазні Вулкан 25 м³ з виносом 180 мм, дверцята 315×315, зі склом Дров'ян…" at bounding box center [274, 253] width 358 height 1048
copy div "Піч для лазні Вулкан 25 м³ з виносом 180 мм, дверцята 315×315, зі склом Дров'ян…"
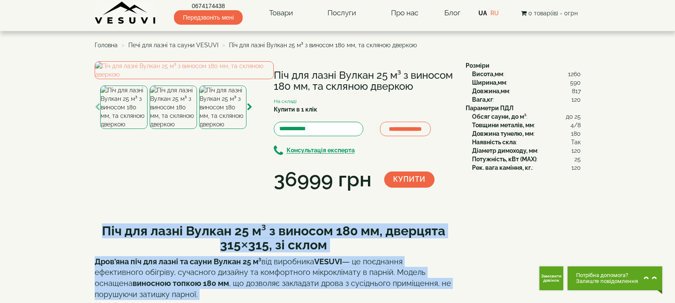
scroll to position [0, 0]
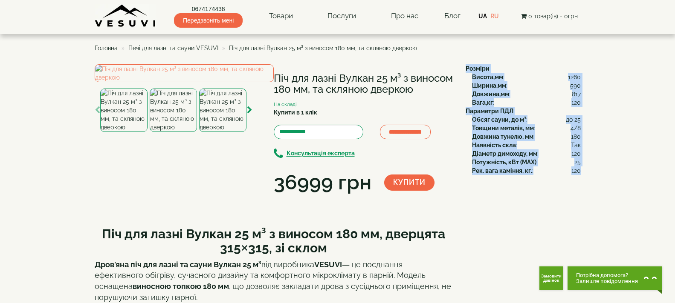
drag, startPoint x: 465, startPoint y: 67, endPoint x: 579, endPoint y: 172, distance: 154.4
click at [579, 172] on div "Розміри Висота,мм : 1260 Ширина,мм : 590 Довжина,мм : 817 Вага,кг : 120 Парамет…" at bounding box center [519, 119] width 121 height 111
copy div "Розміри Висота,мм : 1260 Ширина,мм : 590 Довжина,мм : 817 Вага,кг : 120 Парамет…"
click at [187, 82] on img at bounding box center [184, 73] width 179 height 18
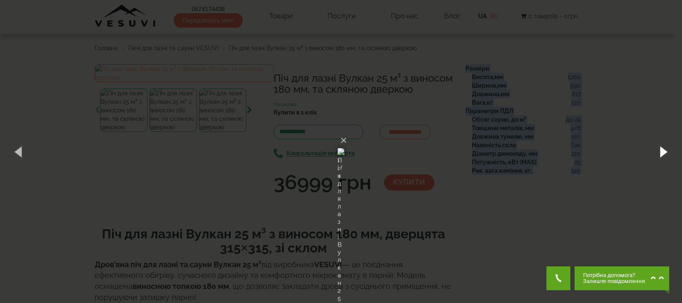
drag, startPoint x: 659, startPoint y: 150, endPoint x: 641, endPoint y: 152, distance: 18.8
click at [659, 151] on button "button" at bounding box center [663, 151] width 38 height 47
click at [664, 146] on button "button" at bounding box center [663, 151] width 38 height 47
click at [662, 151] on button "button" at bounding box center [663, 151] width 38 height 47
click at [347, 131] on button "×" at bounding box center [343, 140] width 7 height 19
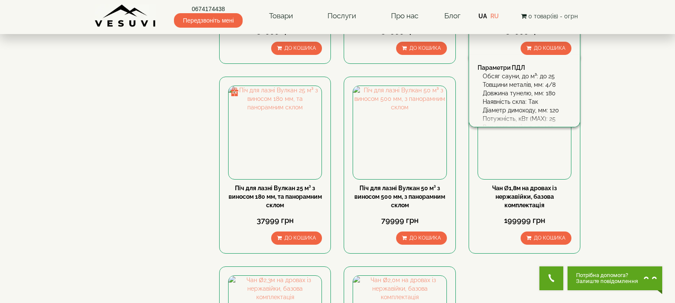
scroll to position [682, 0]
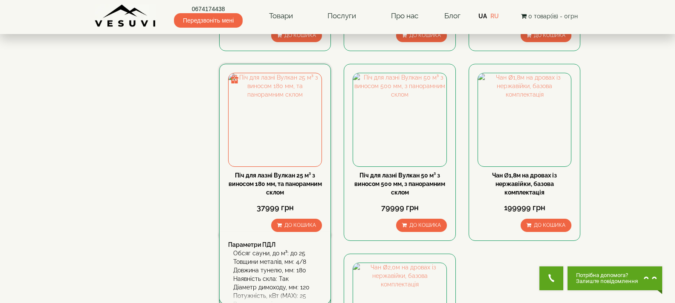
click at [291, 178] on link "Піч для лазні Вулкан 25 м³ з виносом 180 мм, та панорамним склом" at bounding box center [274, 184] width 93 height 24
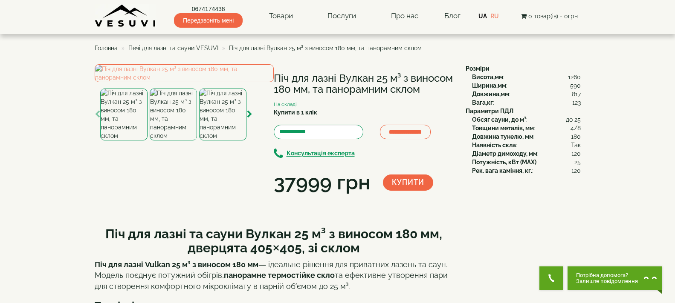
drag, startPoint x: 276, startPoint y: 78, endPoint x: 303, endPoint y: 100, distance: 35.5
click at [303, 95] on h1 "Піч для лазні Вулкан 25 м³ з виносом 180 мм, та панорамним склом" at bounding box center [363, 84] width 179 height 23
copy h1 "Піч для лазні Вулкан 25 м³ з виносом 180 мм, та панорамним склом"
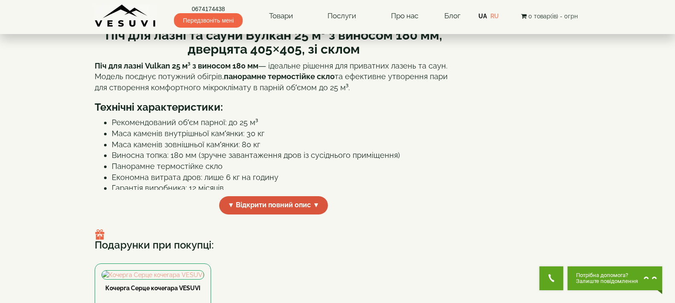
scroll to position [298, 0]
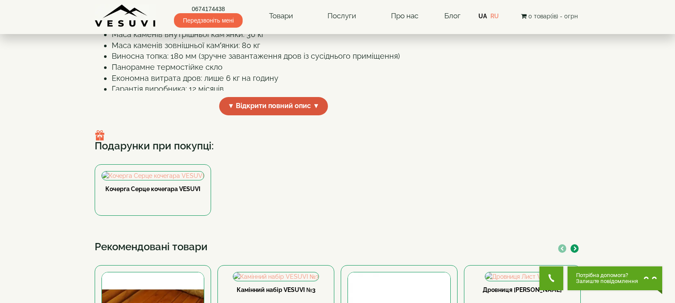
click at [281, 115] on span "▼ Відкрити повний опис ▼" at bounding box center [273, 106] width 109 height 18
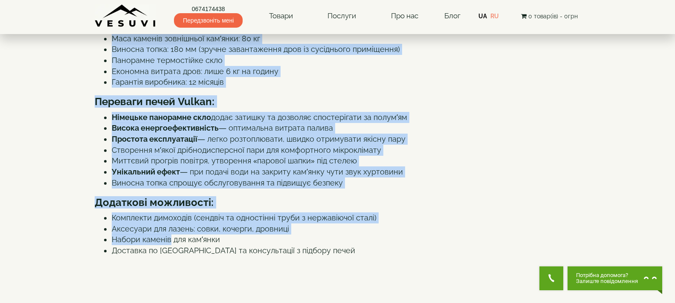
scroll to position [346, 0]
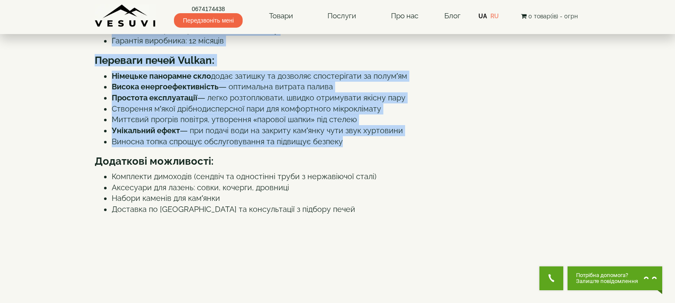
drag, startPoint x: 103, startPoint y: 139, endPoint x: 358, endPoint y: 219, distance: 267.7
copy div "Піч для лазні та сауни Вулкан 25 м³ з виносом 180 мм, дверцята 405×405, зі скло…"
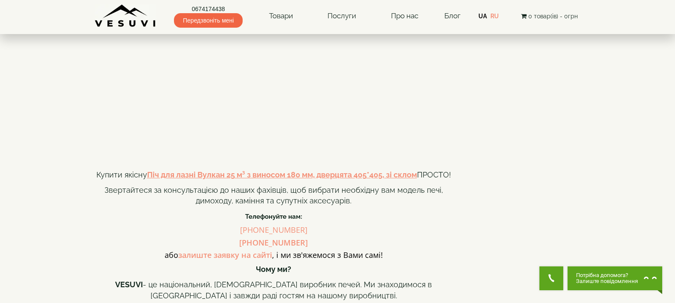
scroll to position [773, 0]
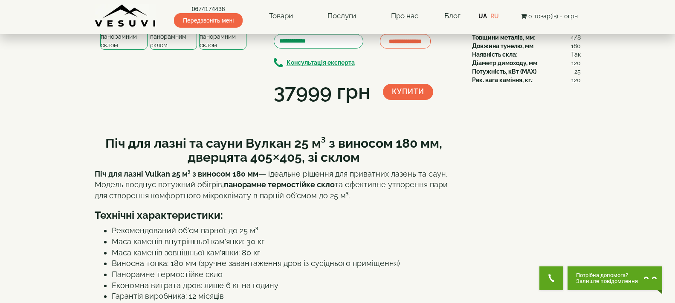
click at [407, 107] on div "**********" at bounding box center [277, 40] width 364 height 133
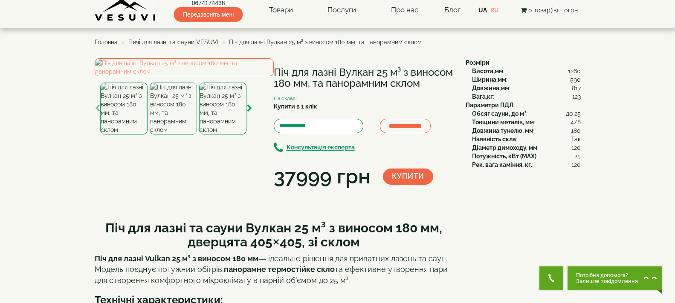
scroll to position [6, 0]
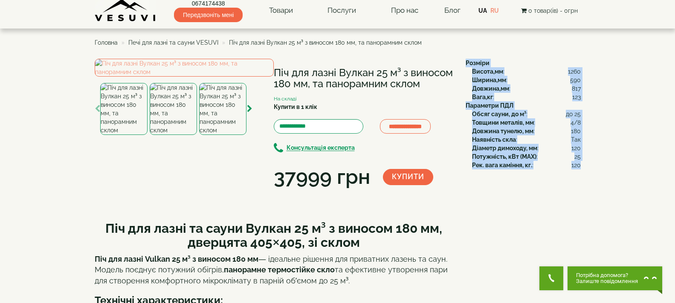
drag, startPoint x: 466, startPoint y: 62, endPoint x: 579, endPoint y: 168, distance: 155.3
click at [579, 168] on div "Розміри Висота,мм : 1260 Ширина,мм : 590 Довжина,мм : 817 Вага,кг : 123 Парамет…" at bounding box center [519, 114] width 121 height 111
copy div "Розміри Висота,мм : 1260 Ширина,мм : 590 Довжина,мм : 817 Вага,кг : 123 Парамет…"
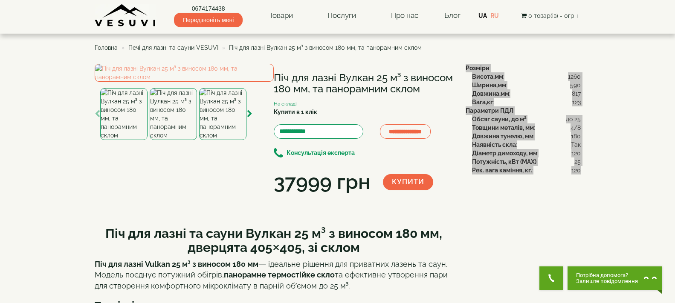
scroll to position [0, 0]
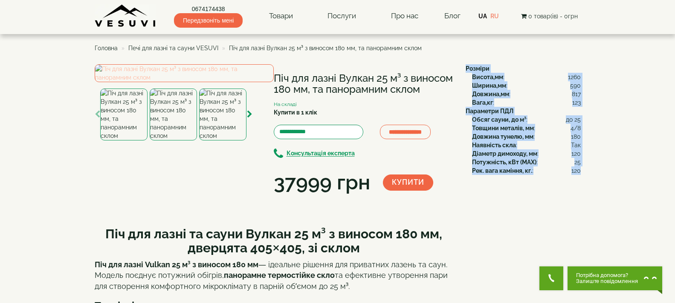
click at [210, 82] on img at bounding box center [184, 73] width 179 height 18
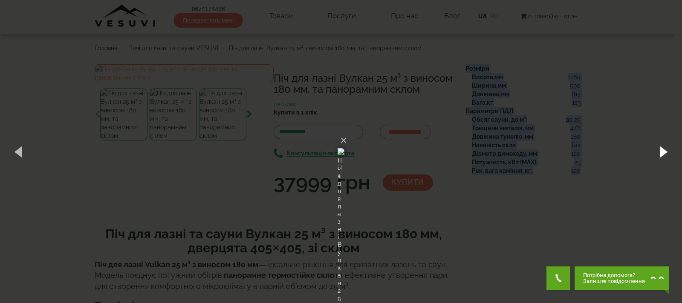
click at [669, 150] on button "button" at bounding box center [663, 151] width 38 height 47
click at [663, 146] on button "button" at bounding box center [663, 151] width 38 height 47
click at [669, 150] on button "button" at bounding box center [663, 151] width 38 height 47
click at [347, 131] on button "×" at bounding box center [343, 140] width 7 height 19
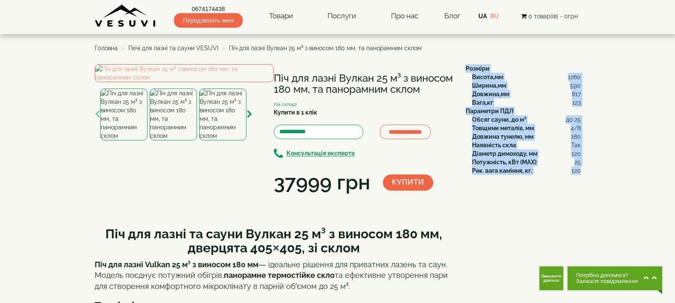
click at [487, 136] on b "Довжина тунелю, мм" at bounding box center [502, 136] width 61 height 7
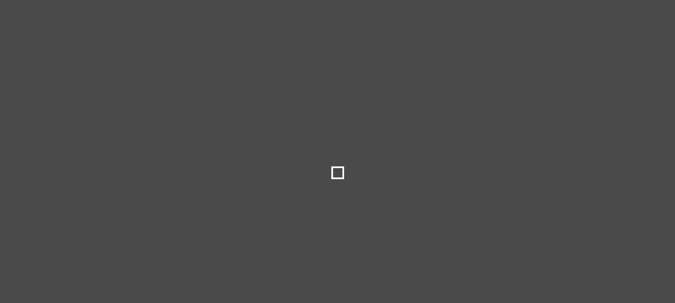
select select
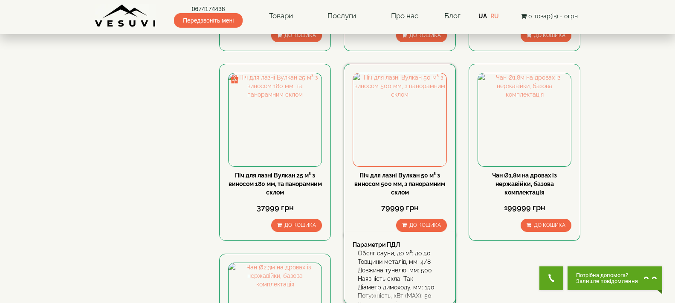
click at [393, 176] on link "Піч для лазні Вулкан 50 м³ з виносом 500 мм, з панорамним склом" at bounding box center [399, 184] width 91 height 24
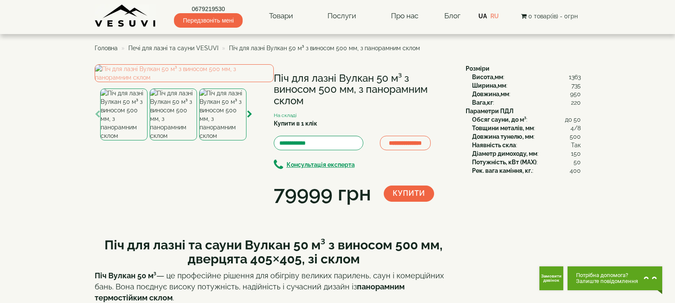
drag, startPoint x: 274, startPoint y: 77, endPoint x: 303, endPoint y: 102, distance: 39.0
click at [303, 102] on h1 "Піч для лазні Вулкан 50 м³ з виносом 500 мм, з панорамним склом" at bounding box center [363, 90] width 179 height 34
copy h1 "Піч для лазні Вулкан 50 м³ з виносом 500 мм, з панорамним склом"
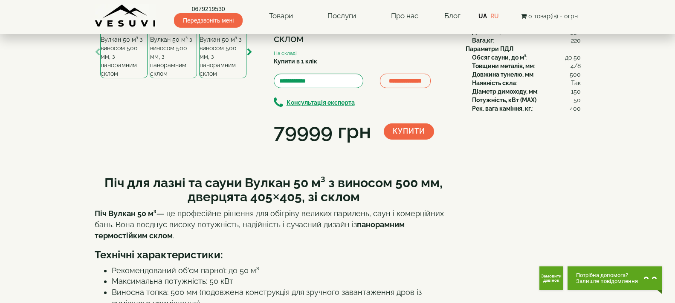
scroll to position [128, 0]
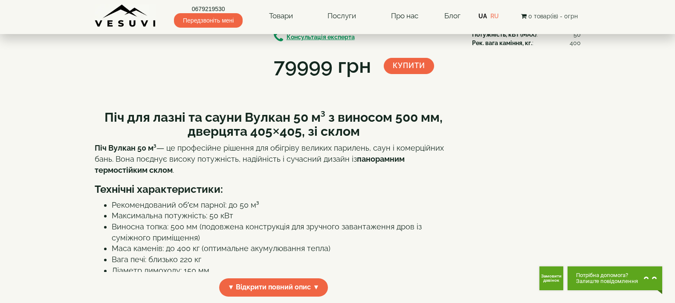
click at [358, 81] on div "**********" at bounding box center [277, 8] width 364 height 144
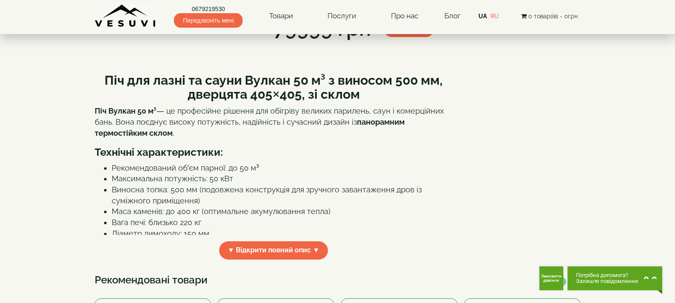
scroll to position [170, 0]
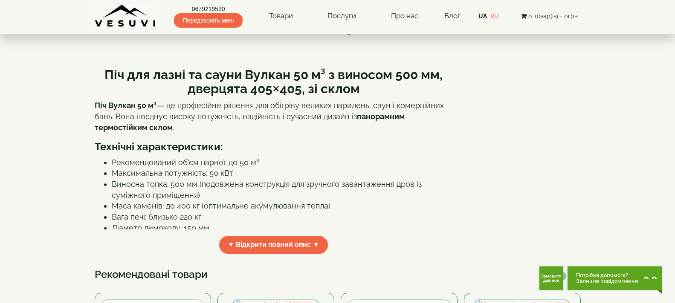
click at [297, 201] on li "Виносна топка: 500 мм (подовжена конструкція для зручного завантаження дров із …" at bounding box center [282, 190] width 341 height 22
click at [296, 212] on li "Маса каменів: до 400 кг (оптимальне акумулювання тепла)" at bounding box center [282, 206] width 341 height 11
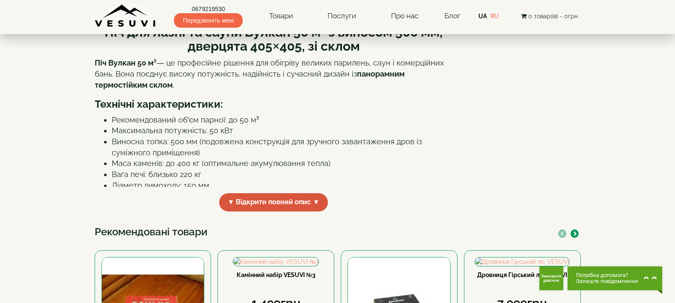
click at [318, 212] on span "▼ Відкрити повний опис ▼" at bounding box center [273, 202] width 109 height 18
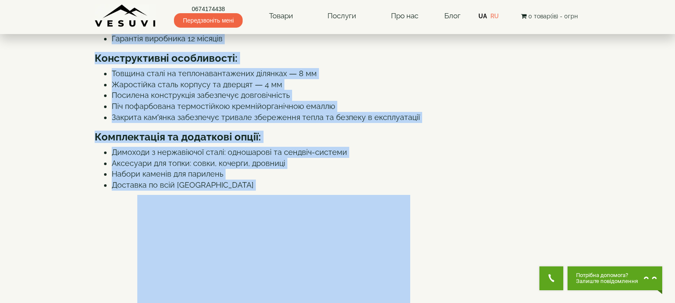
scroll to position [473, 0]
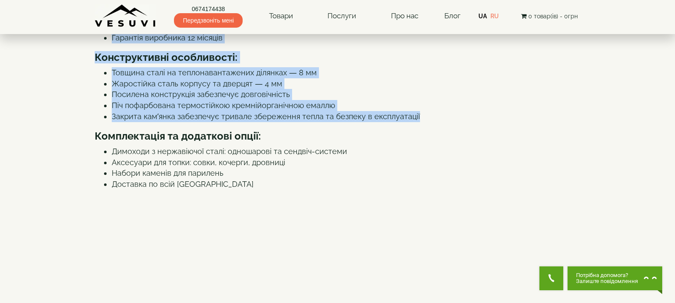
drag, startPoint x: 105, startPoint y: 96, endPoint x: 430, endPoint y: 188, distance: 337.7
click at [430, 188] on div "Піч для лазні та сауни Вулкан 50 м³ з виносом 500 мм, дверцята 405×405, зі скло…" at bounding box center [274, 296] width 358 height 1079
copy div "Піч для лазні та сауни Вулкан 50 м³ з виносом 500 мм, дверцята 405×405, зі скло…"
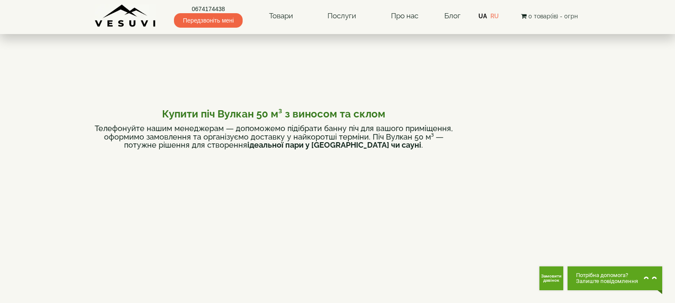
scroll to position [771, 0]
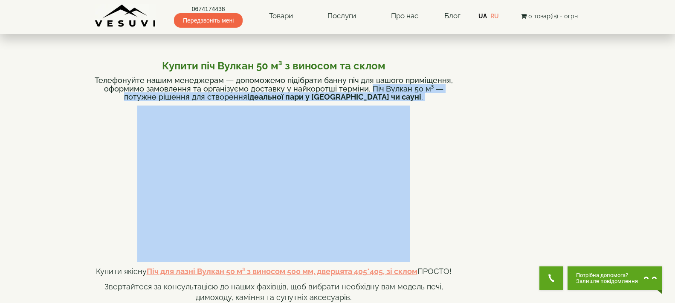
drag, startPoint x: 371, startPoint y: 155, endPoint x: 406, endPoint y: 170, distance: 37.4
copy div "Піч Вулкан 50 м³ — потужне рішення для створення ідеальної пари у великій бані …"
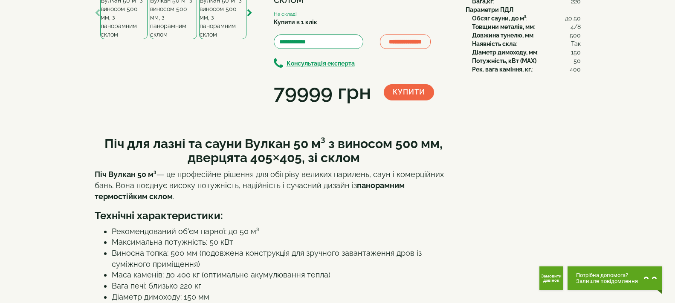
scroll to position [4, 0]
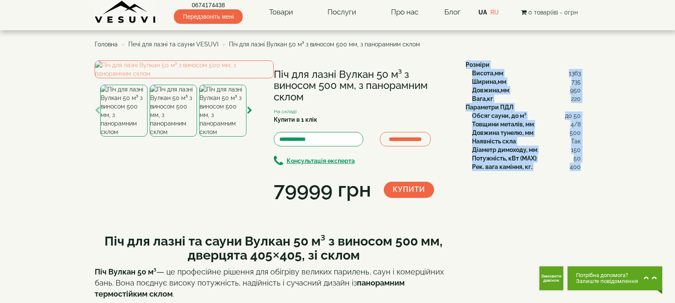
drag, startPoint x: 466, startPoint y: 64, endPoint x: 580, endPoint y: 166, distance: 152.7
click at [580, 166] on div "Розміри Висота,мм : 1363 Ширина,мм : 735 Довжина,мм : 950 Вага,кг : 220 Парамет…" at bounding box center [519, 116] width 121 height 111
copy div "Розміри Висота,мм : 1363 Ширина,мм : 735 Довжина,мм : 950 Вага,кг : 220 Парамет…"
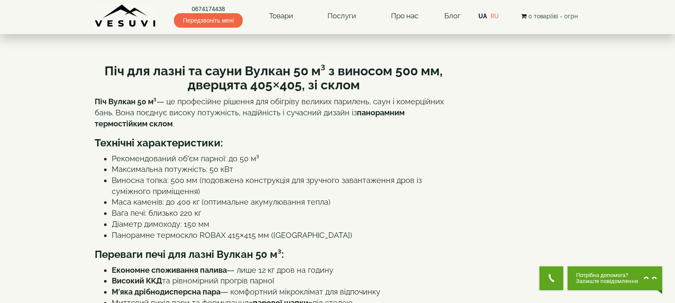
click at [343, 129] on p "Піч Вулкан 50 м³ — це професійне рішення для обігріву великих парилень, саун і …" at bounding box center [274, 112] width 358 height 33
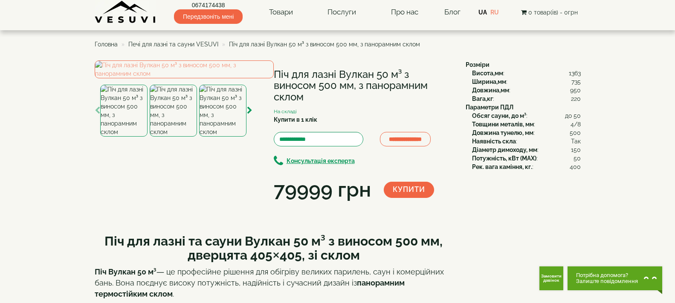
scroll to position [0, 0]
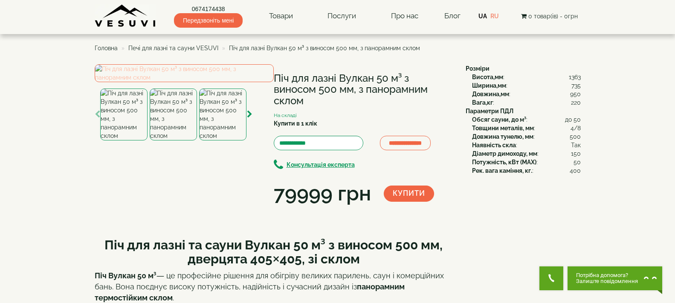
click at [218, 82] on img at bounding box center [184, 73] width 179 height 18
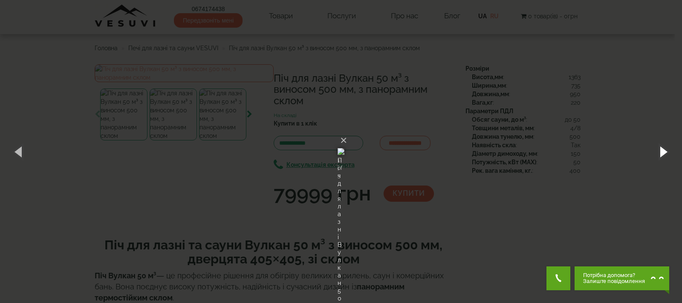
click at [667, 151] on button "button" at bounding box center [663, 151] width 38 height 47
click at [666, 148] on button "button" at bounding box center [663, 151] width 38 height 47
click at [664, 151] on button "button" at bounding box center [663, 151] width 38 height 47
click at [661, 150] on button "button" at bounding box center [663, 151] width 38 height 47
click at [347, 131] on button "×" at bounding box center [343, 140] width 7 height 19
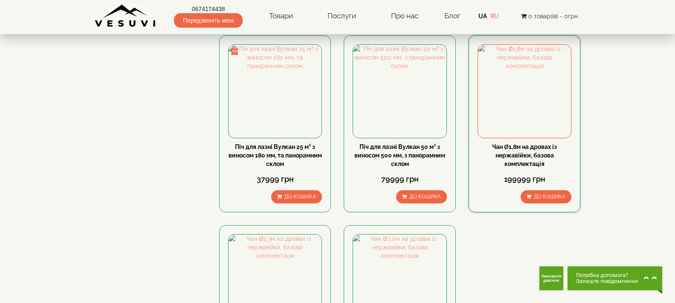
scroll to position [725, 0]
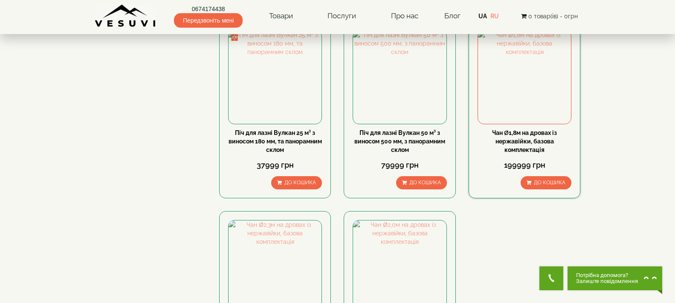
click at [540, 135] on link "Чан Ø1,8м на дровах із нержавійки, базова комплектація" at bounding box center [524, 142] width 65 height 24
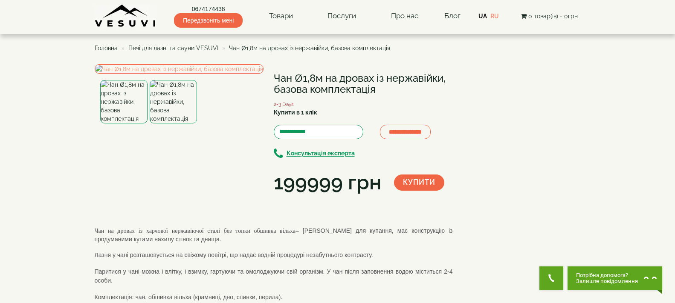
drag, startPoint x: 274, startPoint y: 74, endPoint x: 376, endPoint y: 89, distance: 103.1
click at [376, 89] on h1 "Чан Ø1,8м на дровах із нержавійки, базова комплектація" at bounding box center [363, 84] width 179 height 23
copy h1 "Чан Ø1,8м на дровах із нержавійки, базова комплектація"
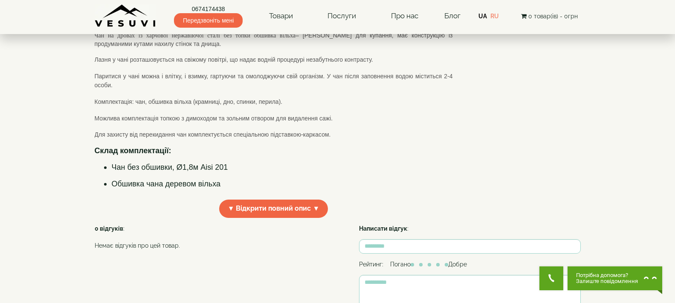
scroll to position [213, 0]
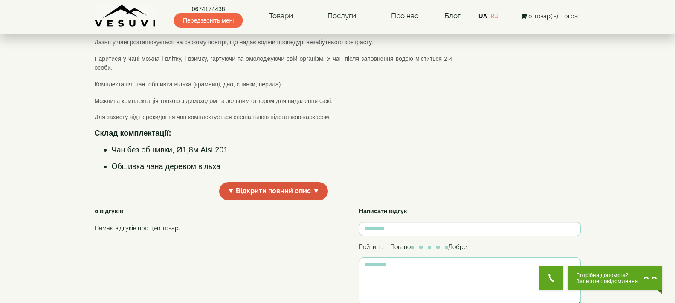
click at [295, 201] on span "▼ Відкрити повний опис ▼" at bounding box center [273, 191] width 109 height 18
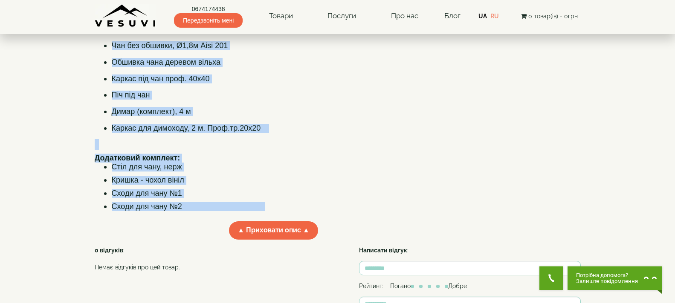
scroll to position [355, 0]
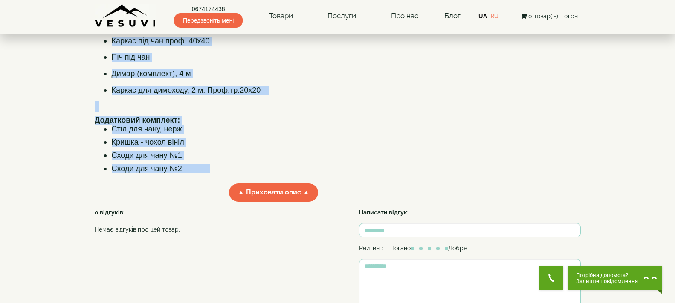
drag, startPoint x: 96, startPoint y: 92, endPoint x: 209, endPoint y: 243, distance: 188.0
click at [209, 178] on div "Чан на дровах із харчової нержавіючої сталі без топки обшивка вільха – банний ч…" at bounding box center [274, 20] width 358 height 315
copy div "Чан на дровах із харчової нержавіючої сталі без топки обшивка вільха – банний ч…"
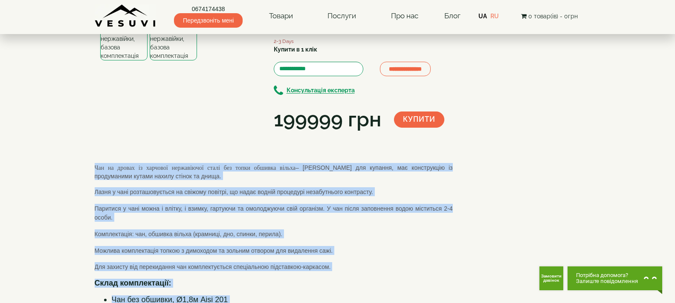
scroll to position [0, 0]
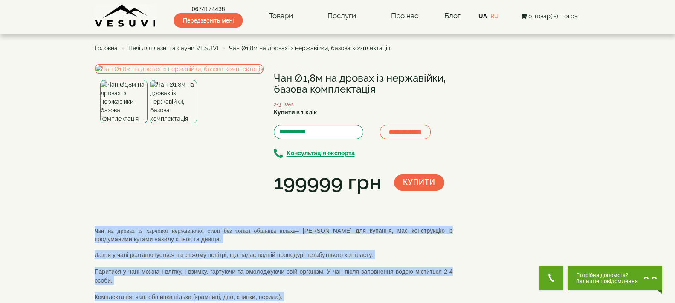
click at [201, 50] on span "Печі для лазні та сауни VESUVI" at bounding box center [173, 48] width 90 height 7
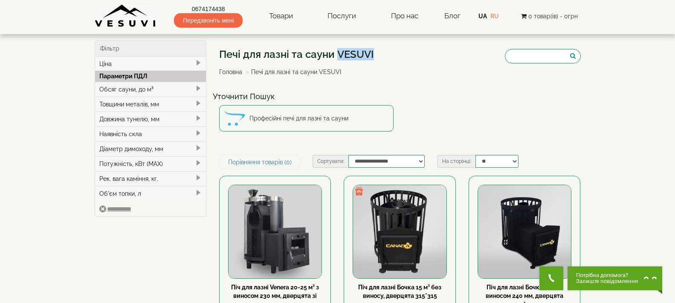
drag, startPoint x: 337, startPoint y: 52, endPoint x: 373, endPoint y: 56, distance: 36.0
click at [373, 56] on h1 "Печі для лазні та сауни VESUVI" at bounding box center [296, 54] width 155 height 11
copy h1 "VESUVI"
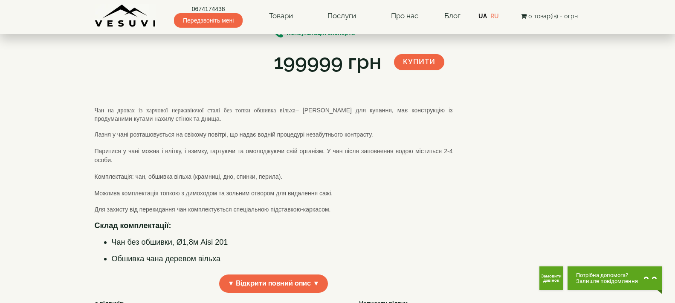
scroll to position [43, 0]
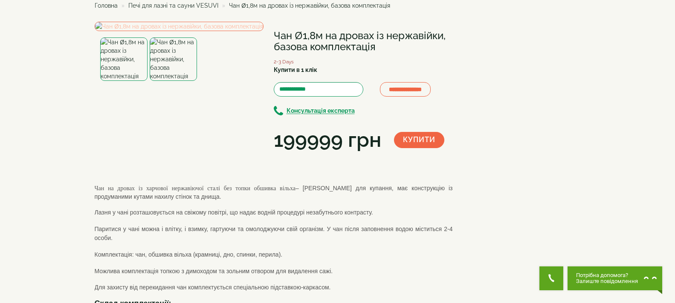
click at [193, 31] on img at bounding box center [179, 26] width 169 height 9
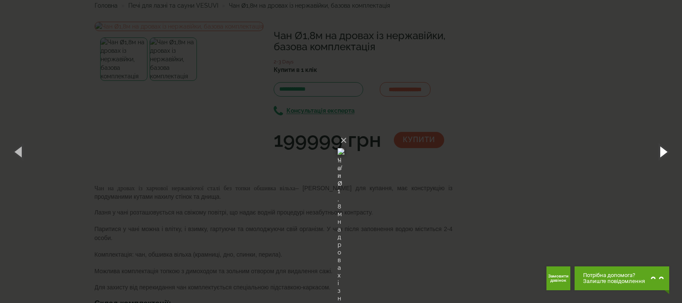
click at [665, 149] on button "button" at bounding box center [663, 151] width 38 height 47
click at [347, 131] on button "×" at bounding box center [343, 140] width 7 height 19
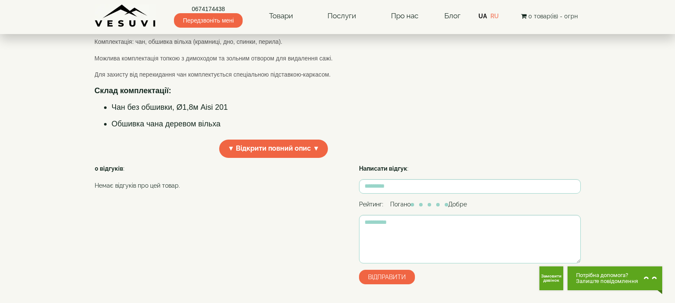
scroll to position [298, 0]
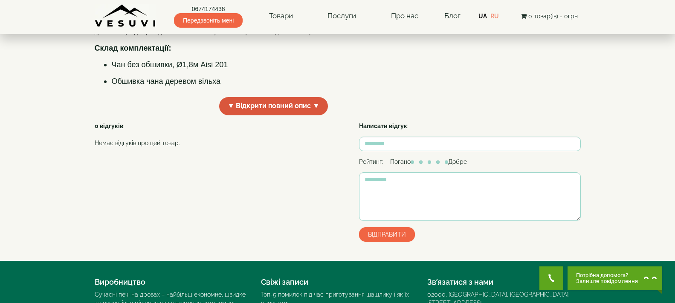
click at [308, 115] on span "▼ Відкрити повний опис ▼" at bounding box center [273, 106] width 109 height 18
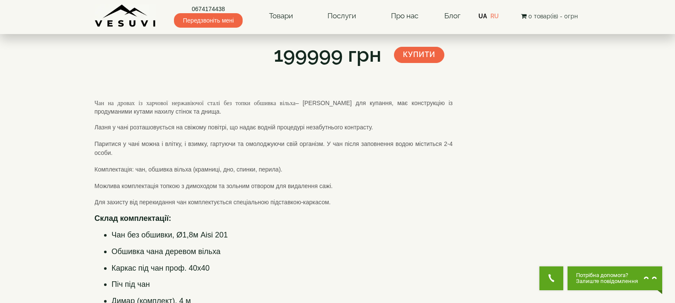
scroll to position [0, 0]
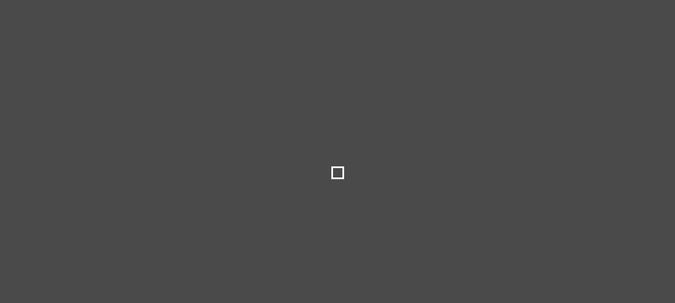
select select
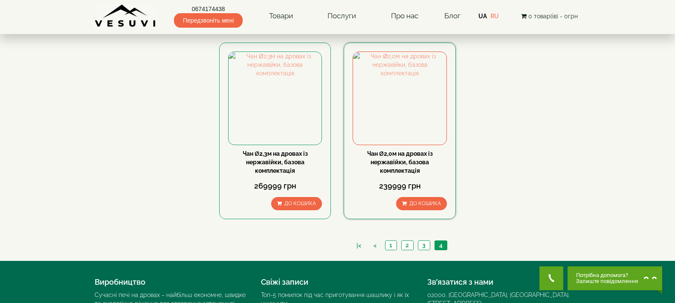
scroll to position [895, 0]
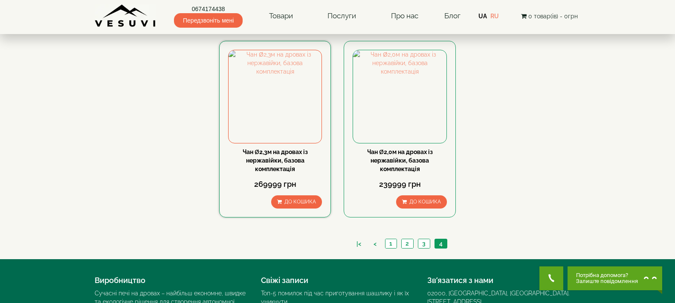
click at [299, 156] on div "Чан Ø2,3м на дровах із нержавійки, базова комплектація" at bounding box center [275, 161] width 94 height 26
click at [283, 155] on link "Чан Ø2,3м на дровах із нержавійки, базова комплектація" at bounding box center [275, 161] width 65 height 24
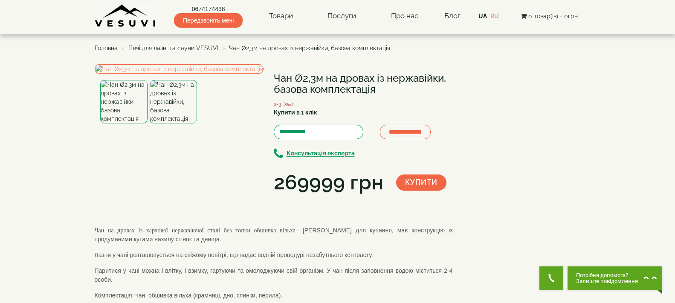
drag, startPoint x: 274, startPoint y: 75, endPoint x: 379, endPoint y: 94, distance: 106.7
click at [379, 94] on h1 "Чан Ø2,3м на дровах із нержавійки, базова комплектація" at bounding box center [363, 84] width 179 height 23
copy h1 "Чан Ø2,3м на дровах із нержавійки, базова комплектація"
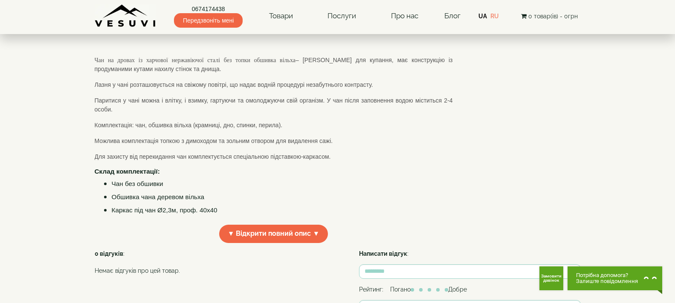
scroll to position [213, 0]
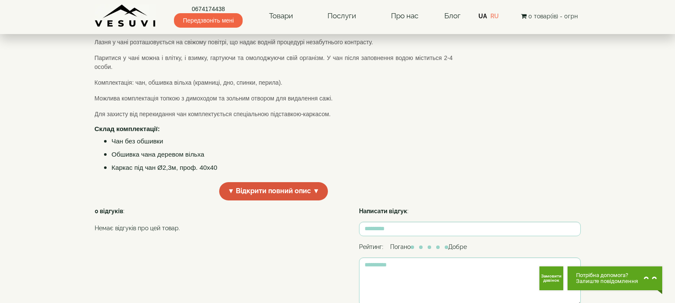
click at [234, 201] on span "▼ Відкрити повний опис ▼" at bounding box center [273, 191] width 109 height 18
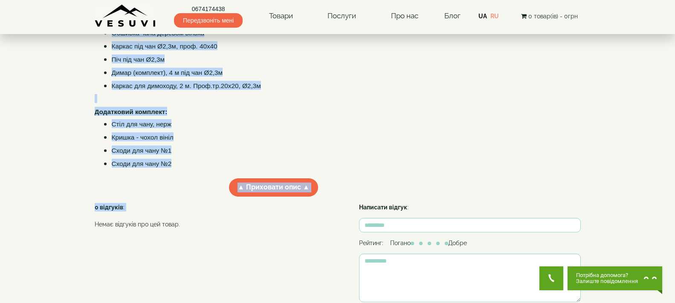
scroll to position [336, 0]
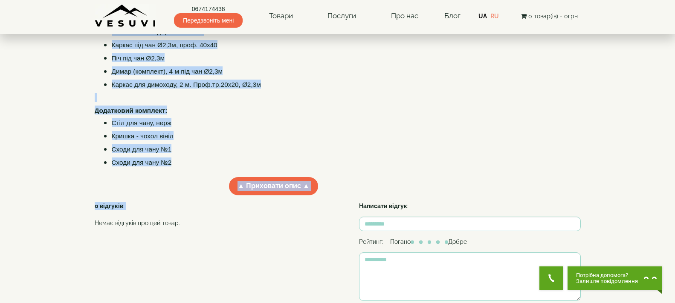
drag, startPoint x: 95, startPoint y: 91, endPoint x: 191, endPoint y: 236, distance: 173.4
click at [191, 171] on div "Чан на дровах із харчової нержавіючої сталі без топки обшивка вільха – банний ч…" at bounding box center [274, 27] width 358 height 289
copy div "Чан на дровах із харчової нержавіючої сталі без топки обшивка вільха – банний ч…"
click at [259, 88] on span "Каркас для димоходу, 2 м. Проф.тр.20х20, Ø2,3м" at bounding box center [186, 84] width 149 height 7
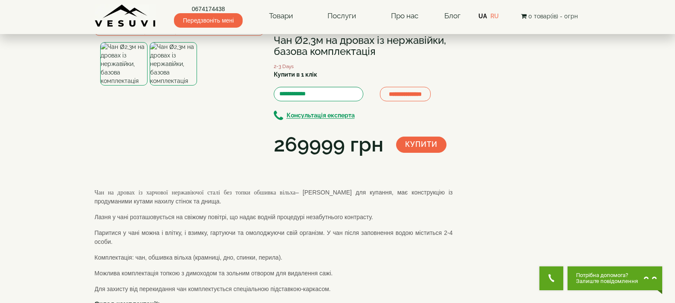
scroll to position [0, 0]
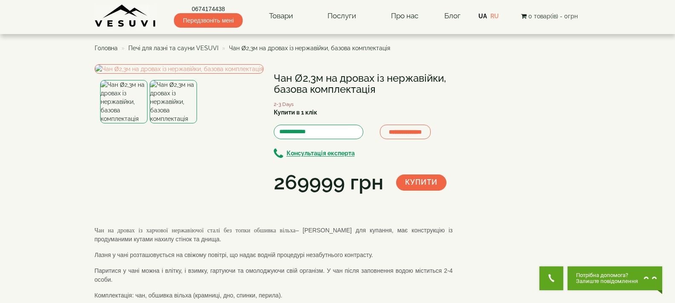
drag, startPoint x: 278, startPoint y: 75, endPoint x: 376, endPoint y: 85, distance: 98.1
click at [376, 85] on h1 "Чан Ø2,3м на дровах із нержавійки, базова комплектація" at bounding box center [363, 84] width 179 height 23
copy h1 "Чан Ø2,3м на дровах із нержавійки, базова комплектація"
click at [291, 197] on div "**********" at bounding box center [277, 130] width 364 height 133
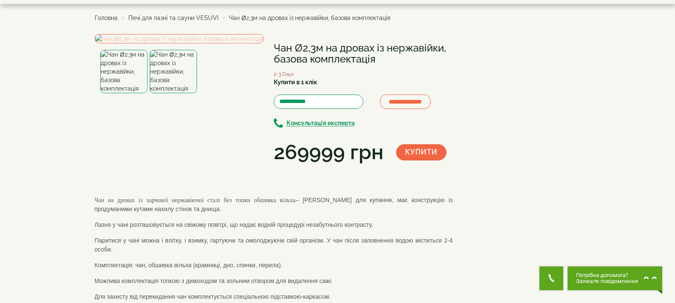
scroll to position [43, 0]
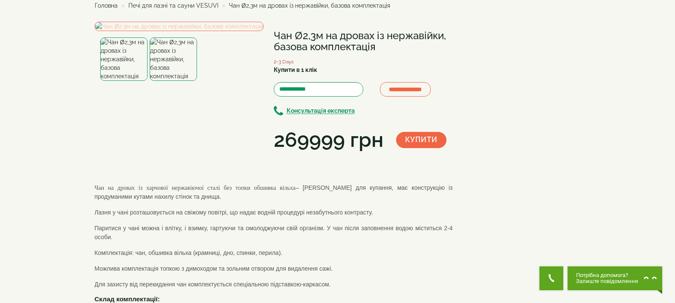
click at [178, 31] on img at bounding box center [179, 26] width 169 height 9
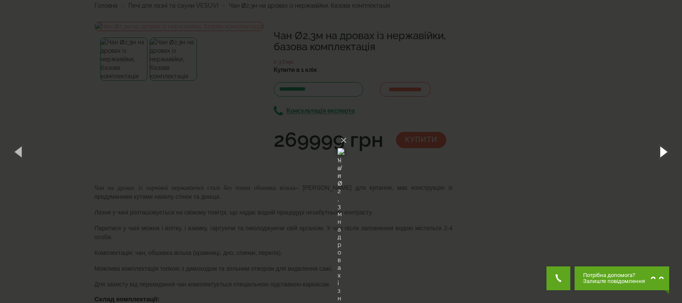
click at [660, 145] on button "button" at bounding box center [663, 151] width 38 height 47
click at [347, 131] on button "×" at bounding box center [343, 140] width 7 height 19
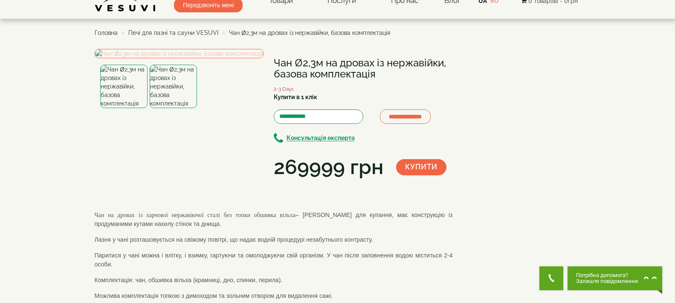
scroll to position [0, 0]
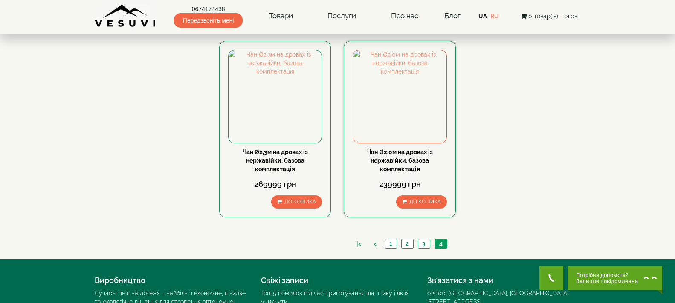
click at [389, 164] on link "Чан Ø2,0м на дровах із нержавійки, базова комплектація" at bounding box center [400, 161] width 66 height 24
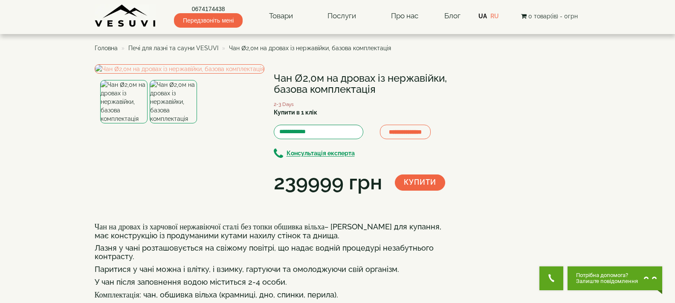
drag, startPoint x: 274, startPoint y: 75, endPoint x: 377, endPoint y: 91, distance: 103.9
click at [377, 91] on h1 "Чан Ø2,0м на дровах із нержавійки, базова комплектація" at bounding box center [363, 84] width 179 height 23
copy h1 "Чан Ø2,0м на дровах із нержавійки, базова комплектація"
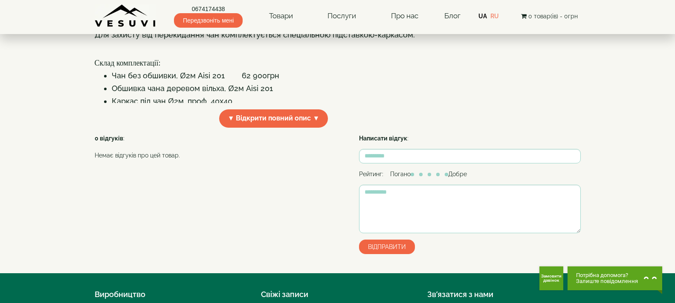
scroll to position [298, 0]
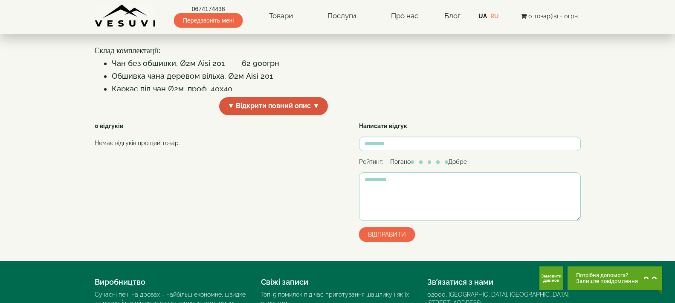
click at [286, 115] on span "▼ Відкрити повний опис ▼" at bounding box center [273, 106] width 109 height 18
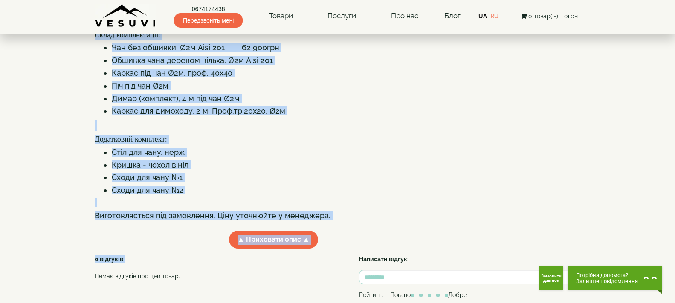
scroll to position [367, 0]
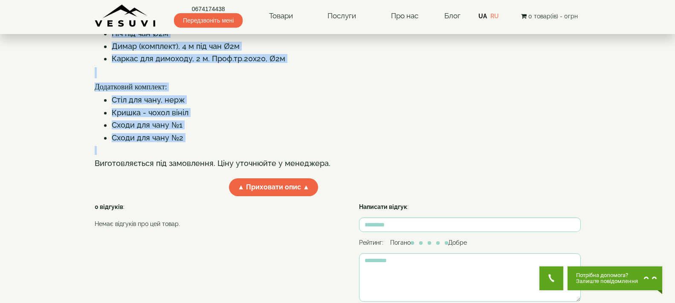
drag, startPoint x: 93, startPoint y: 172, endPoint x: 300, endPoint y: 225, distance: 213.5
click at [300, 225] on div "**********" at bounding box center [337, 20] width 499 height 644
copy div "Lor ip dolors am consecte adipiscinge seddo eiu tempo incidid utlabo – etdolo m…"
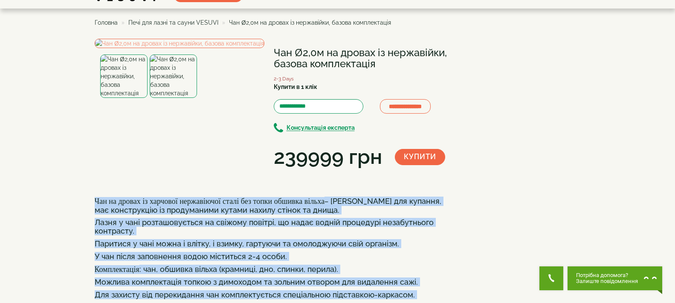
scroll to position [0, 0]
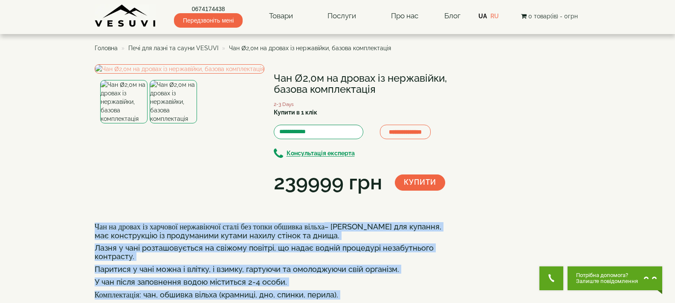
drag, startPoint x: 273, startPoint y: 76, endPoint x: 374, endPoint y: 88, distance: 102.2
click at [374, 88] on div "**********" at bounding box center [277, 130] width 364 height 133
copy div "Чан Ø2,0м на дровах із нержавійки, базова комплектація"
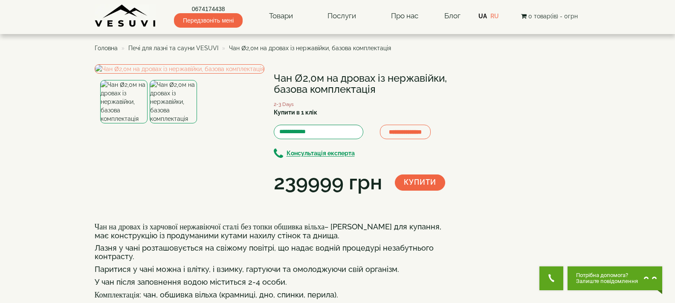
click at [355, 197] on div "**********" at bounding box center [277, 130] width 364 height 133
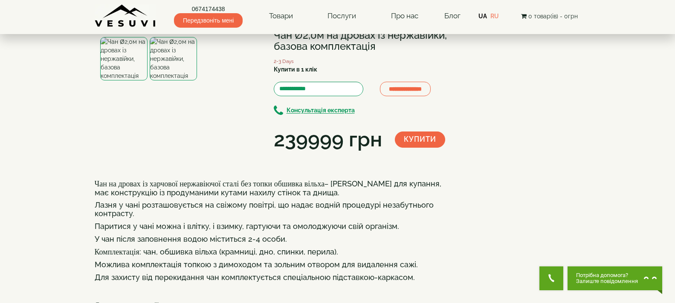
scroll to position [43, 0]
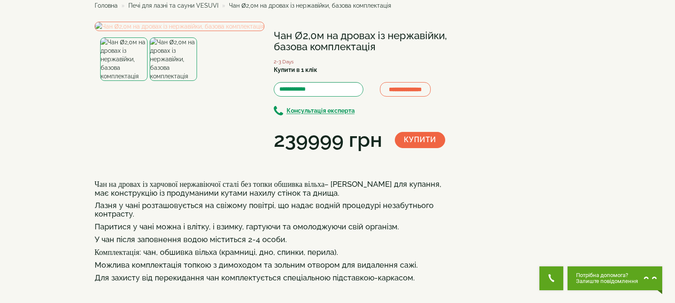
click at [167, 31] on img at bounding box center [180, 26] width 170 height 9
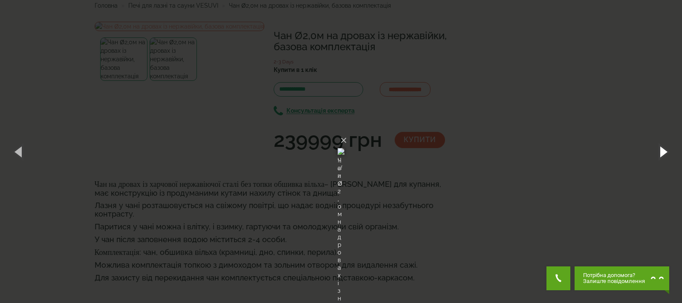
click at [661, 148] on button "button" at bounding box center [663, 151] width 38 height 47
click at [347, 131] on button "×" at bounding box center [343, 140] width 7 height 19
